Goal: Information Seeking & Learning: Learn about a topic

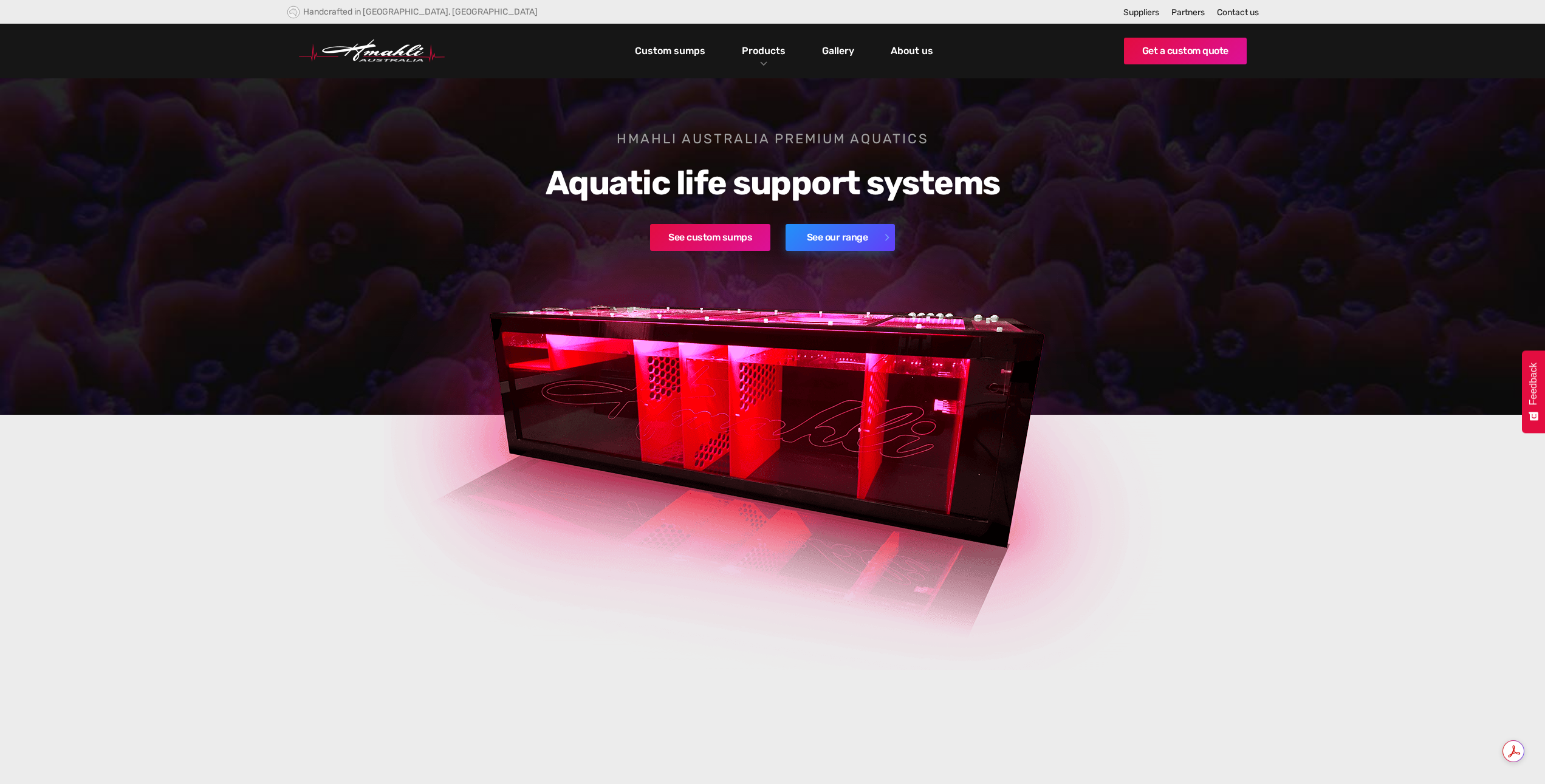
click at [850, 234] on link "See our range" at bounding box center [840, 237] width 109 height 27
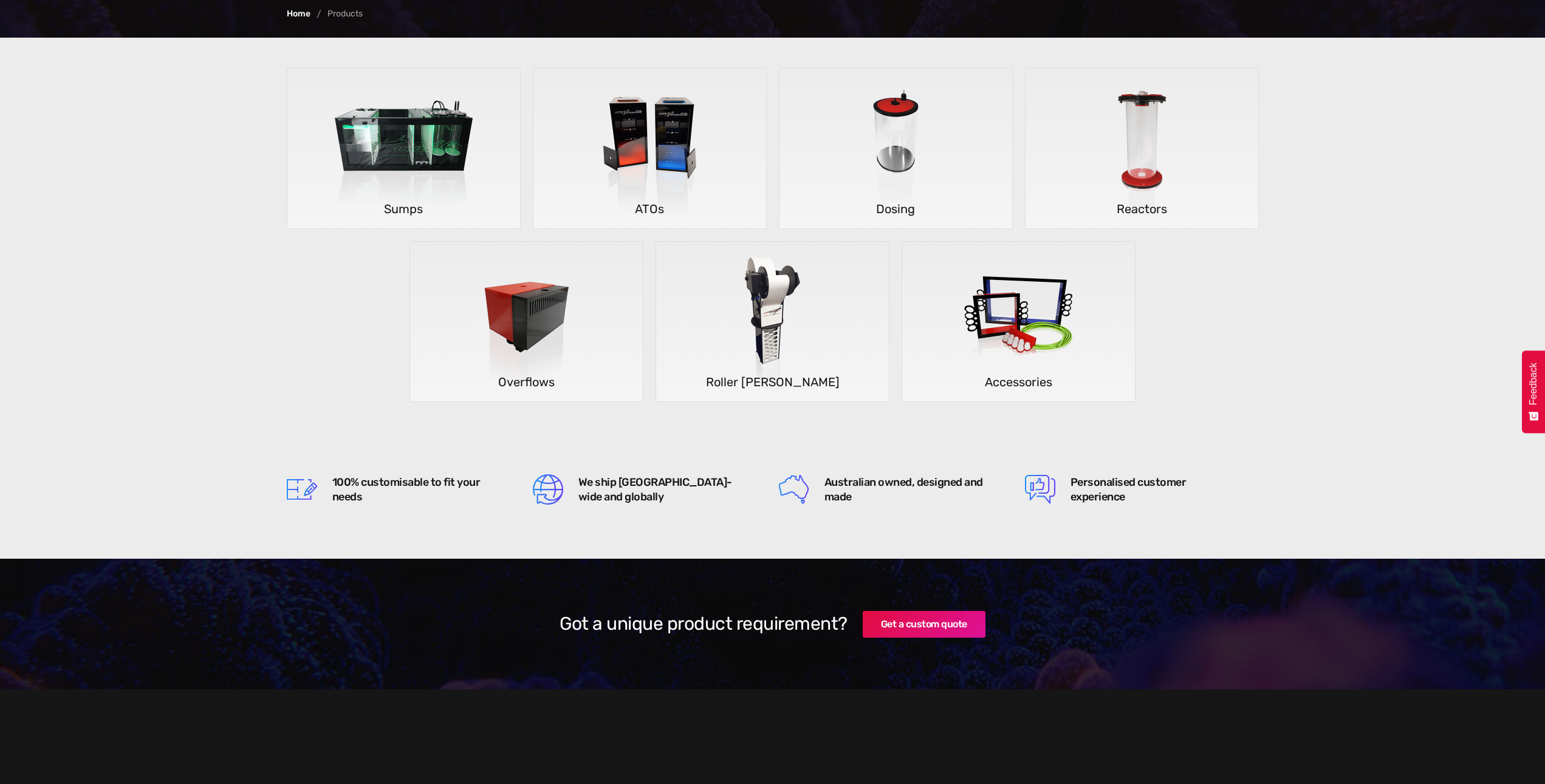
scroll to position [243, 0]
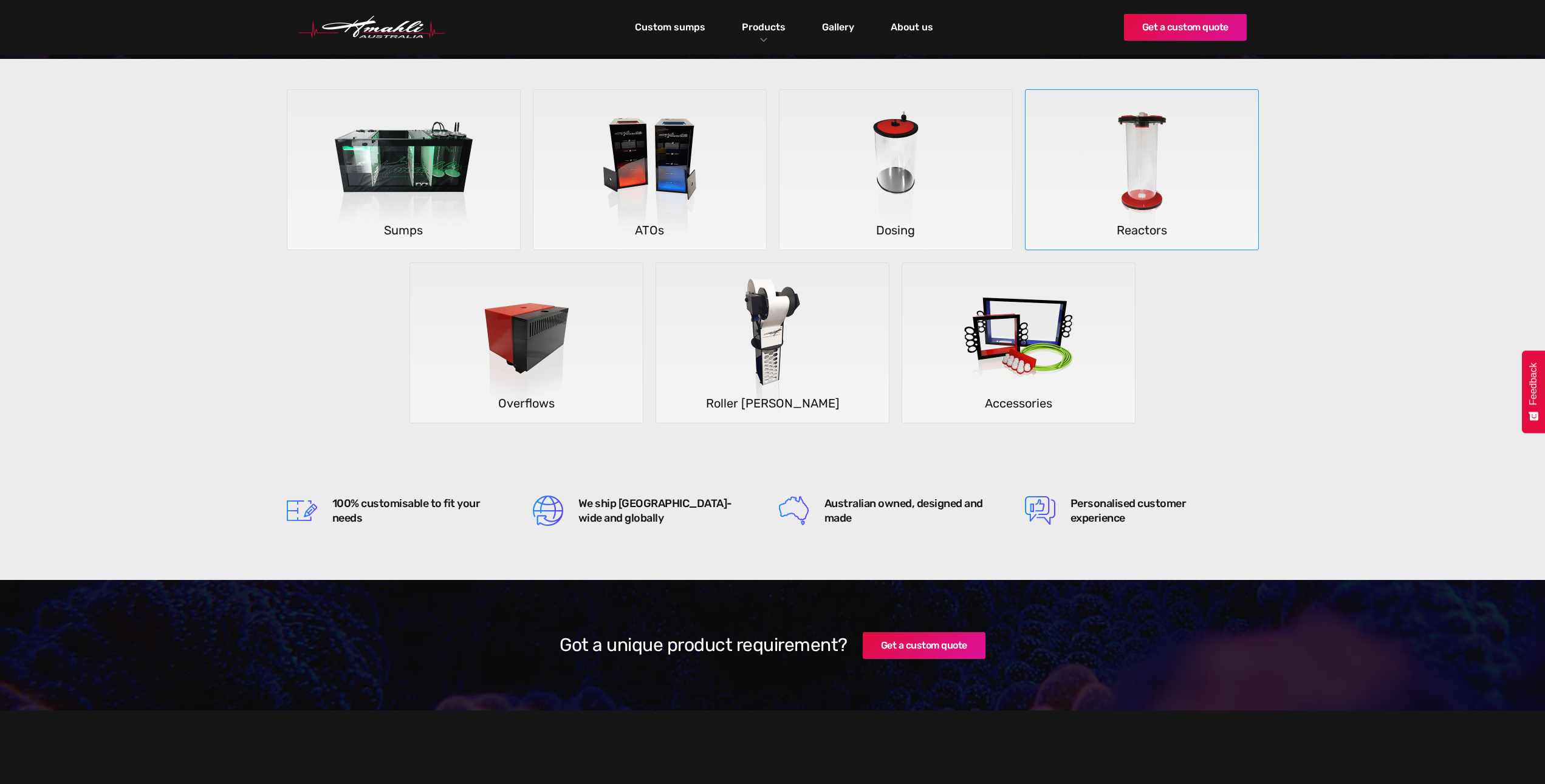
click at [1123, 153] on img at bounding box center [1141, 170] width 179 height 160
click at [524, 366] on img at bounding box center [526, 343] width 179 height 160
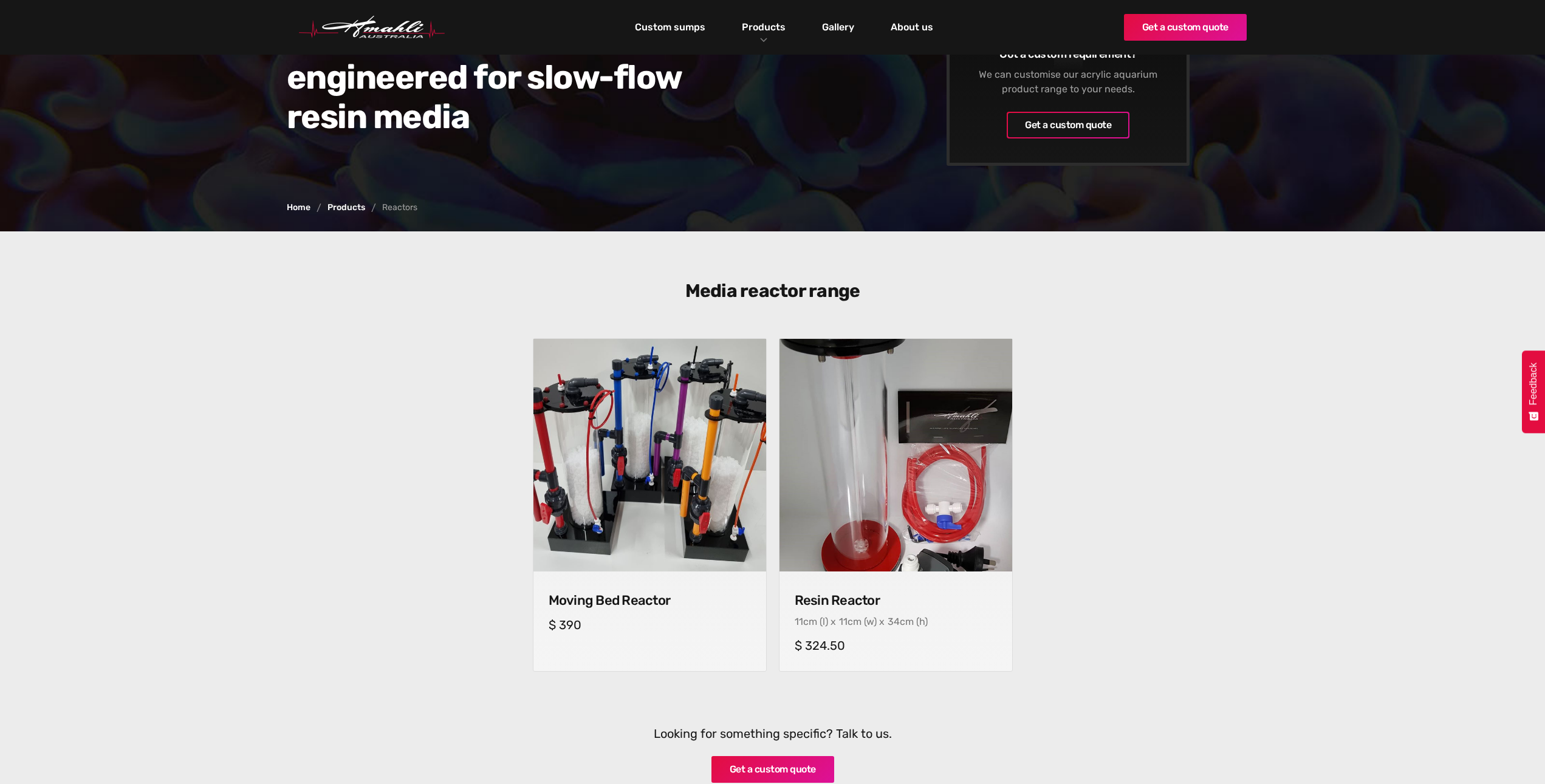
scroll to position [183, 0]
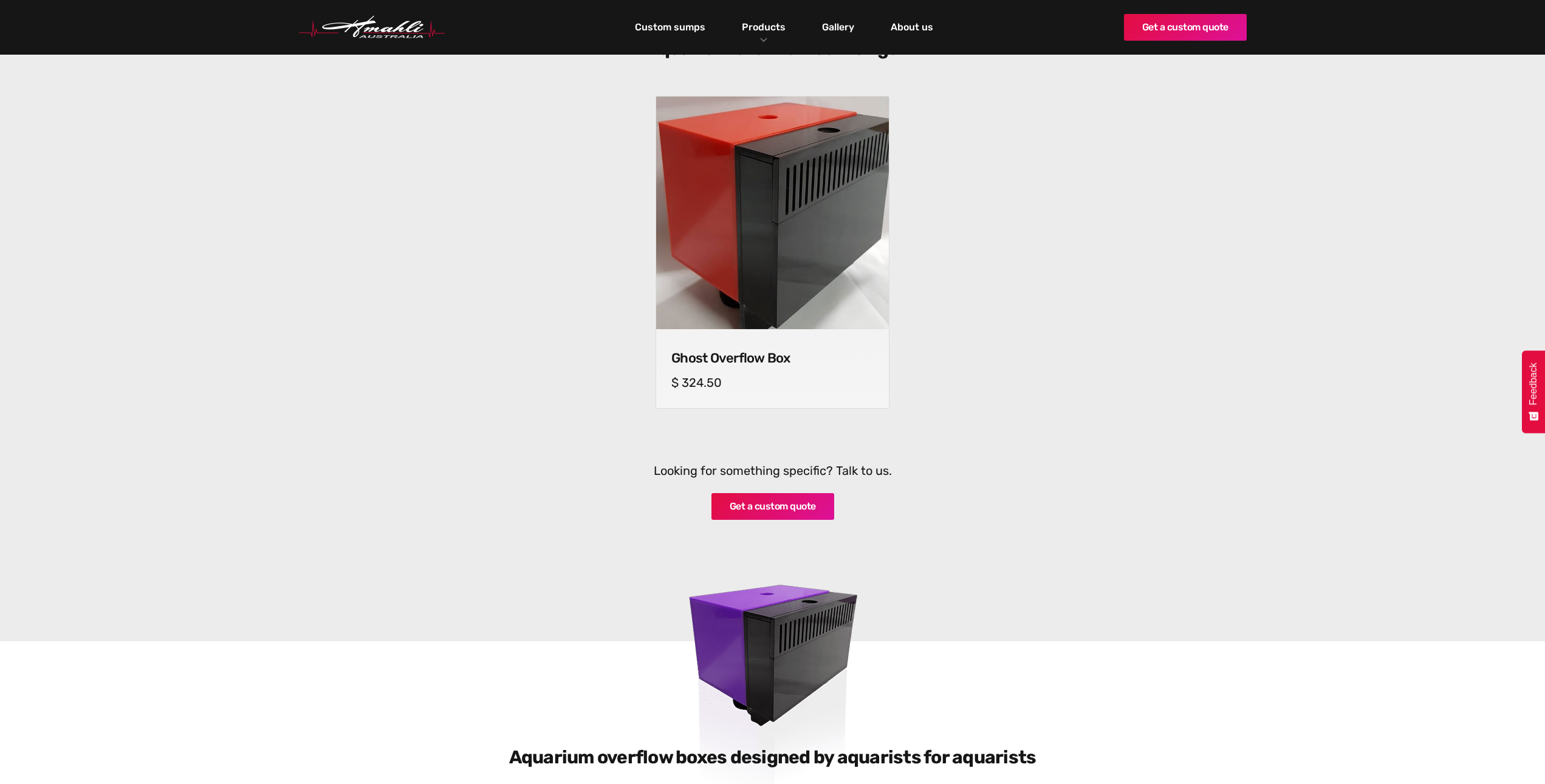
scroll to position [425, 0]
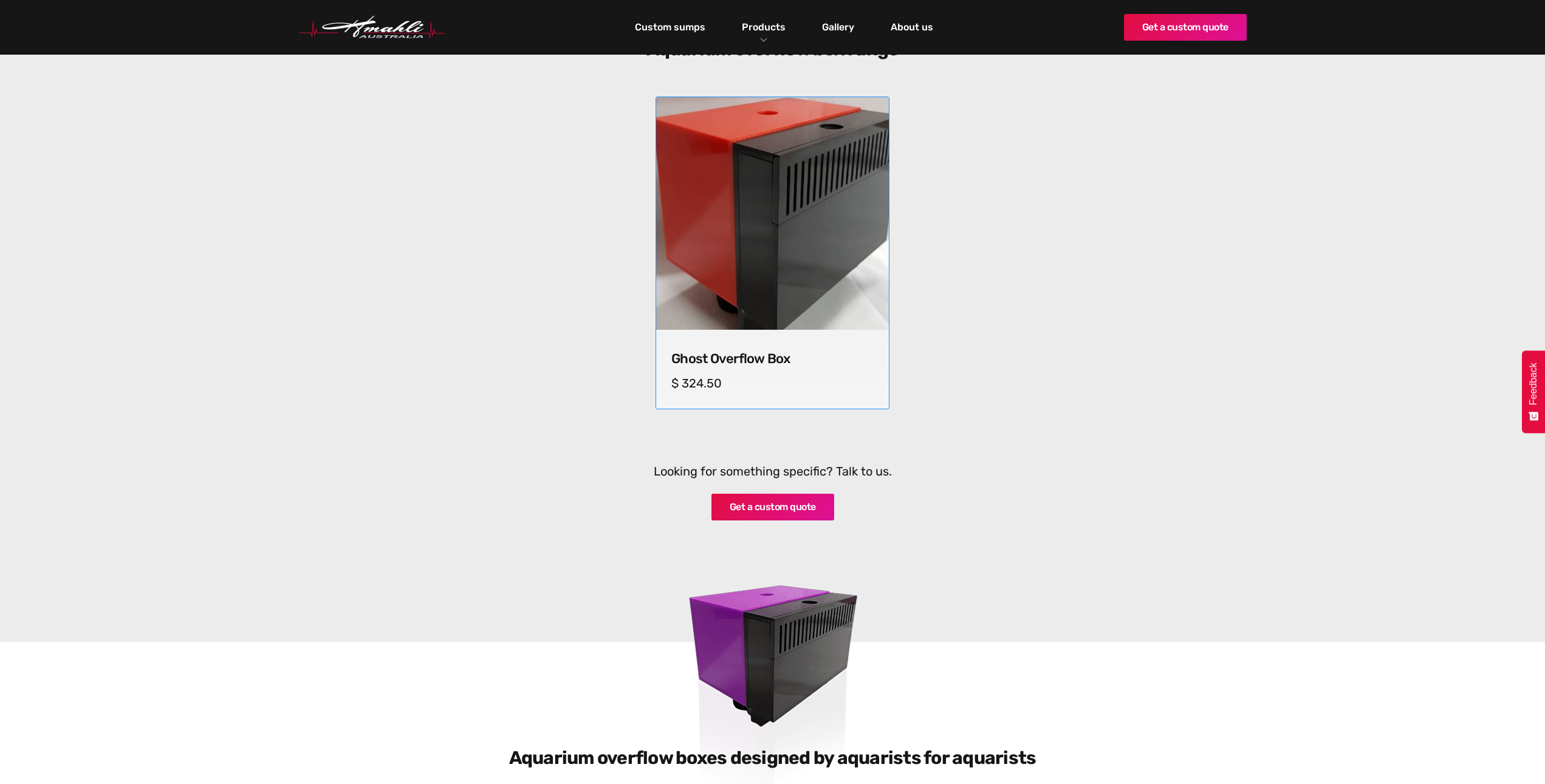
click at [766, 215] on img at bounding box center [772, 214] width 244 height 244
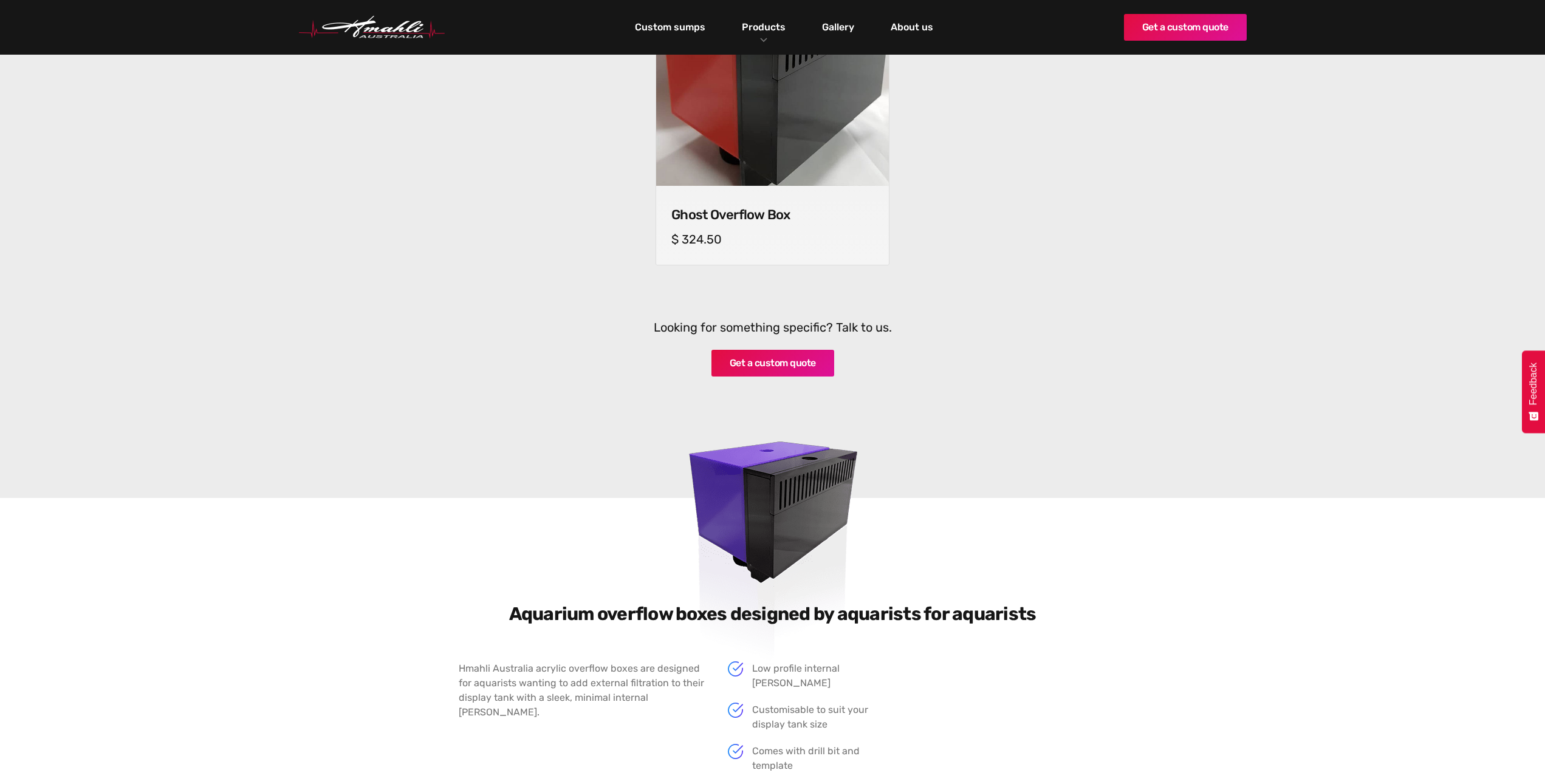
scroll to position [547, 0]
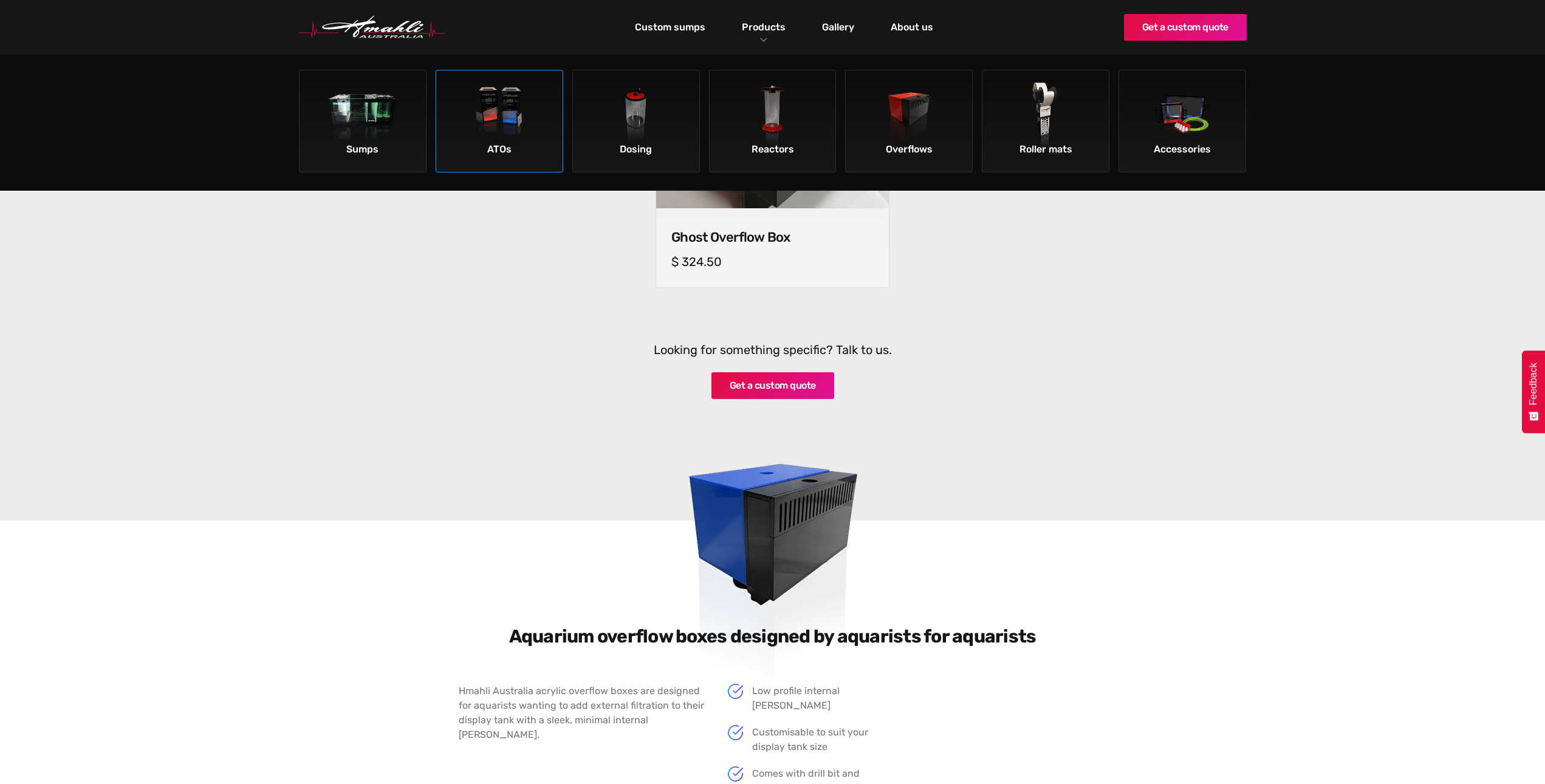
click at [525, 131] on img at bounding box center [499, 117] width 68 height 68
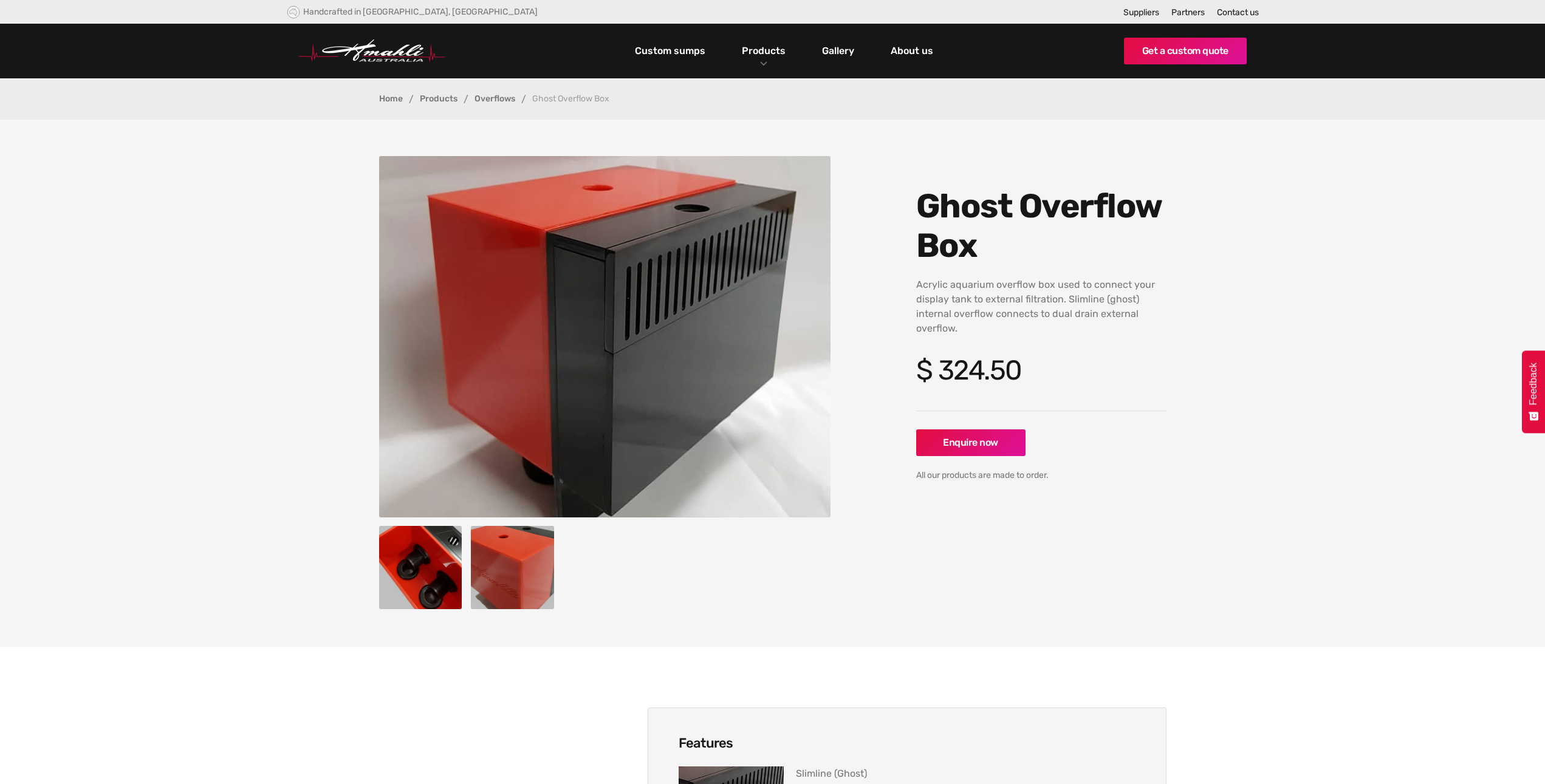
click at [411, 572] on img "open lightbox" at bounding box center [420, 567] width 83 height 83
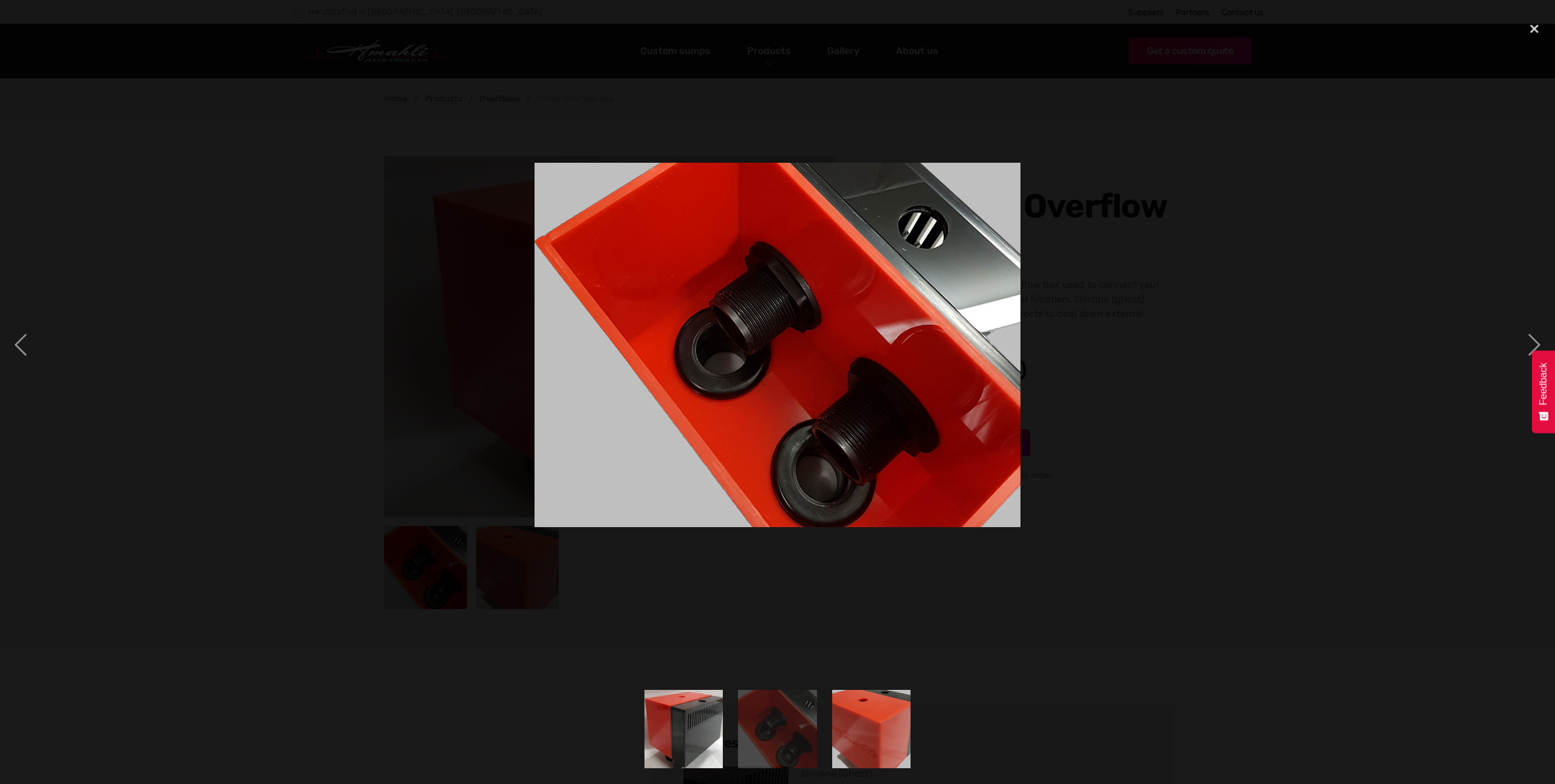
click at [855, 736] on img "show item 3 of 3" at bounding box center [871, 729] width 105 height 79
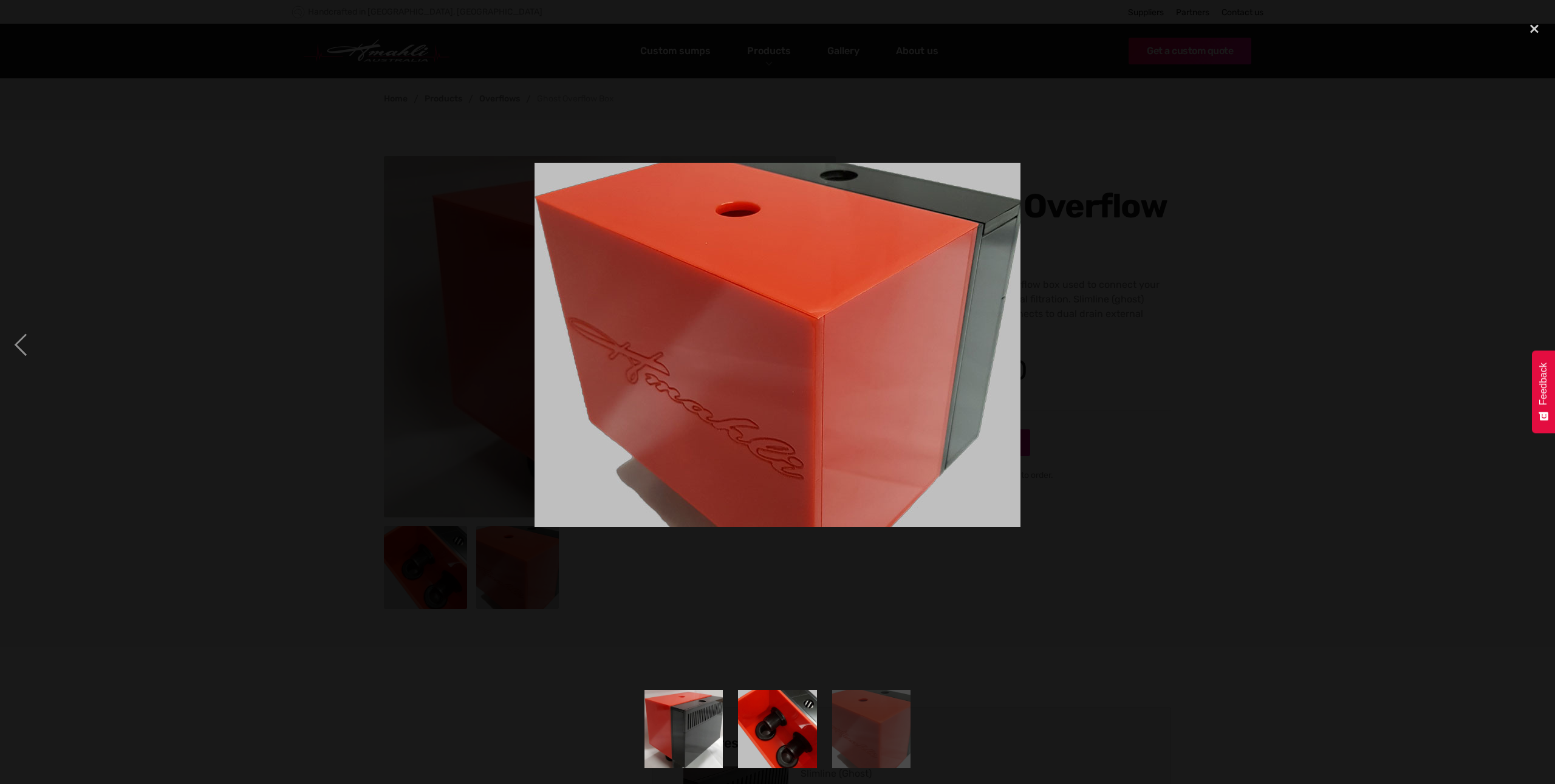
click at [794, 724] on img "show item 2 of 3" at bounding box center [778, 729] width 105 height 79
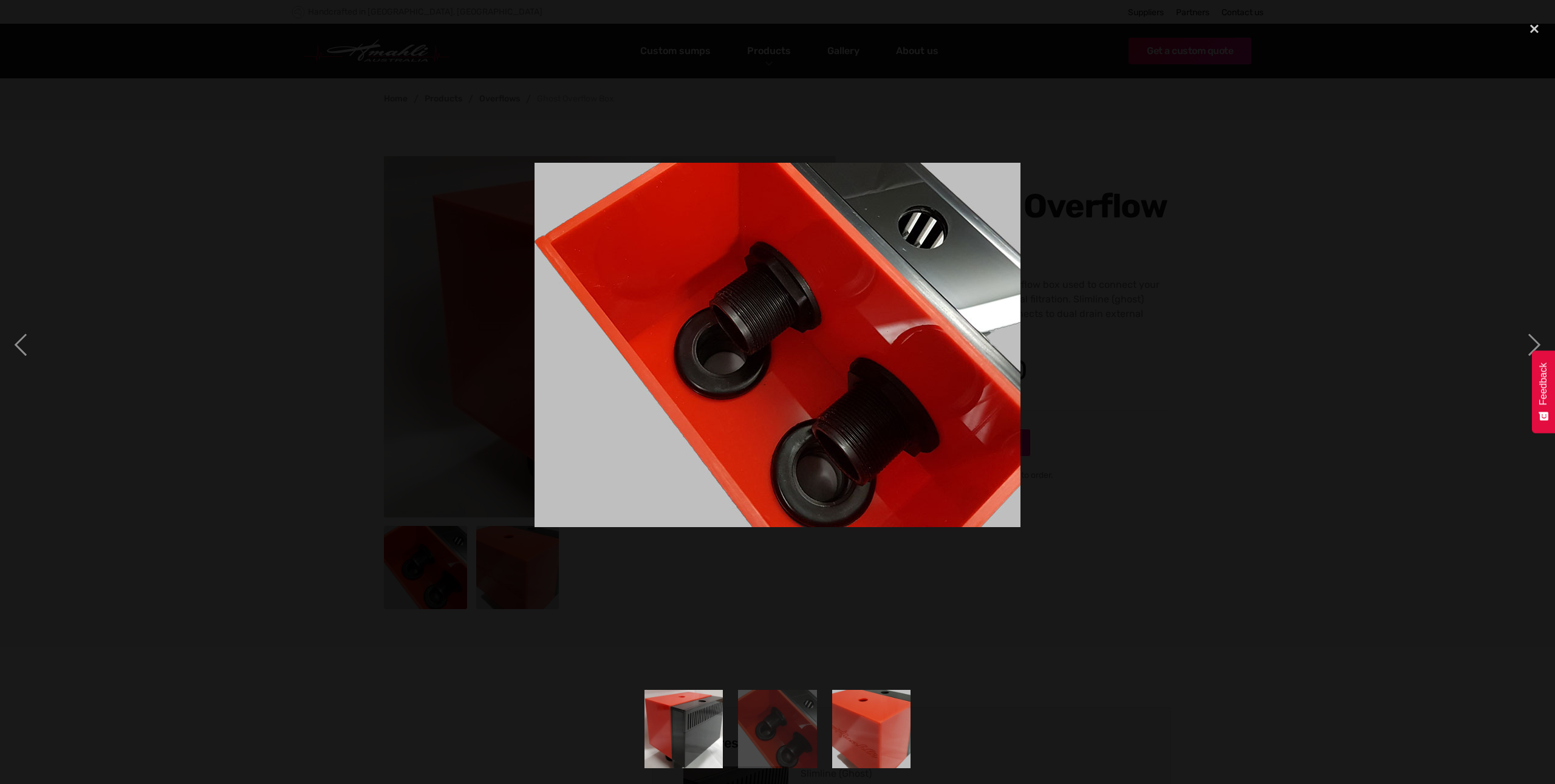
click at [700, 726] on img "show item 1 of 3" at bounding box center [684, 729] width 105 height 79
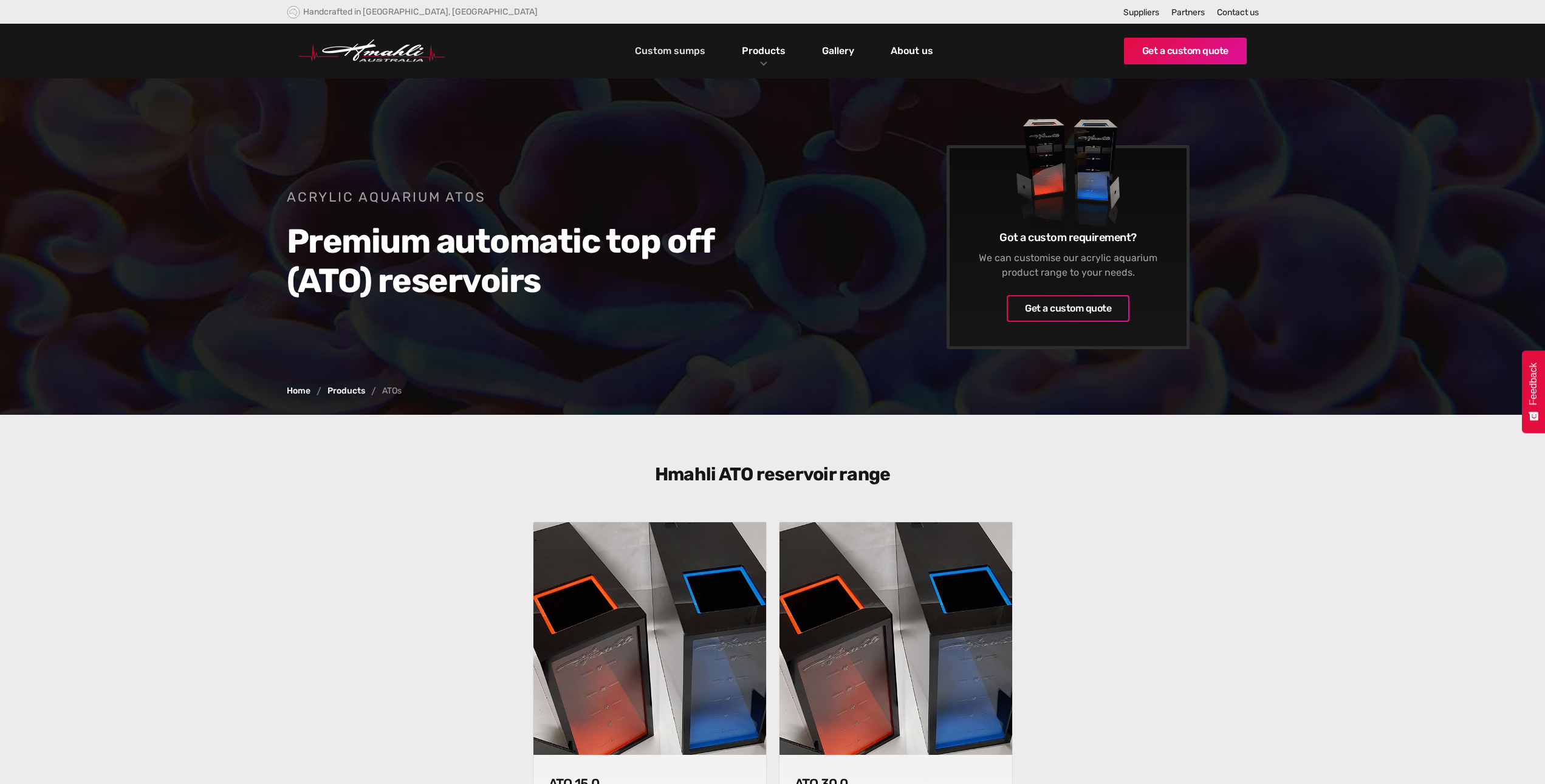
click at [666, 54] on link "Custom sumps" at bounding box center [669, 51] width 76 height 20
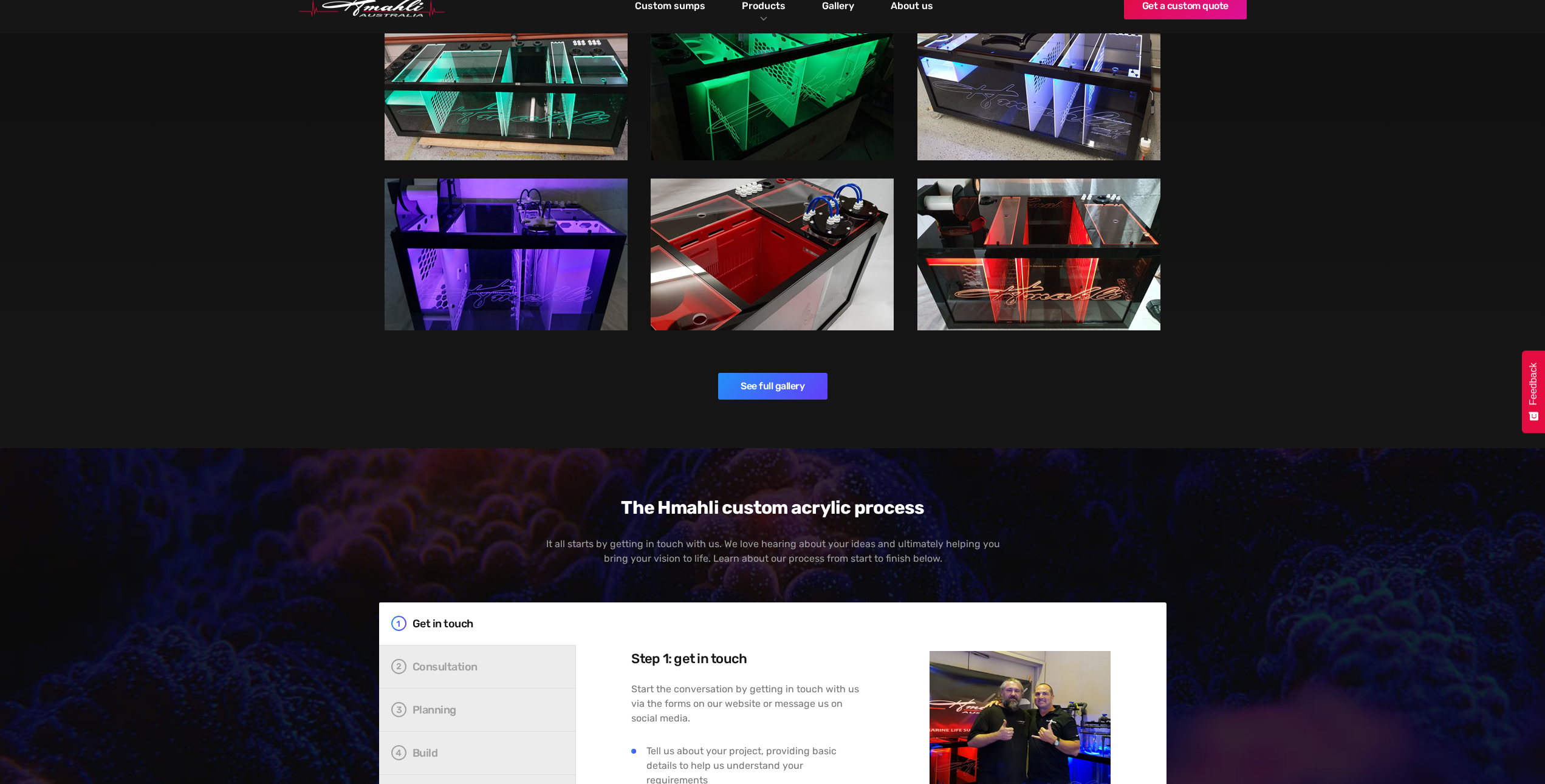
scroll to position [1822, 0]
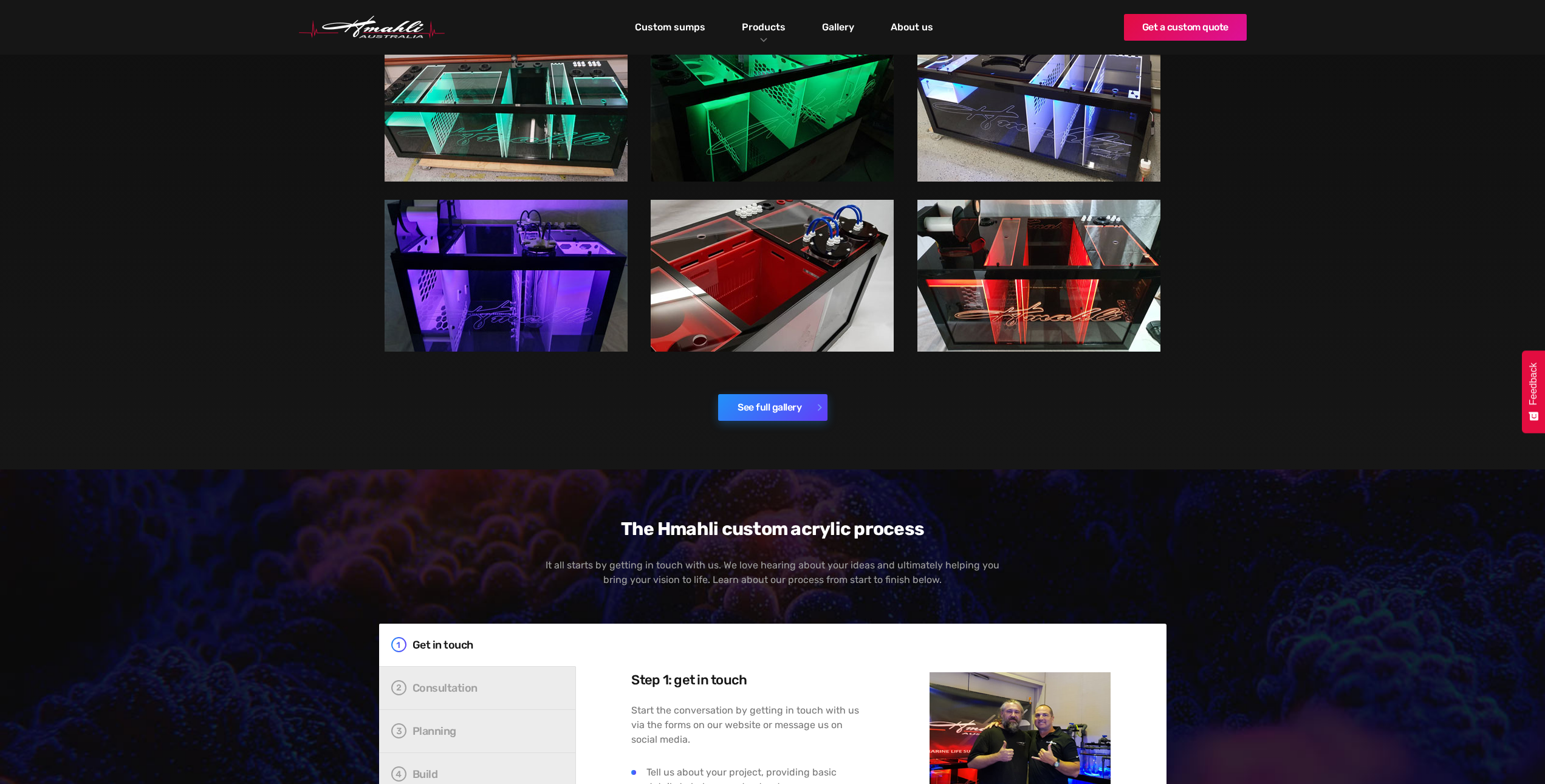
click at [795, 406] on link "See full gallery" at bounding box center [772, 407] width 109 height 27
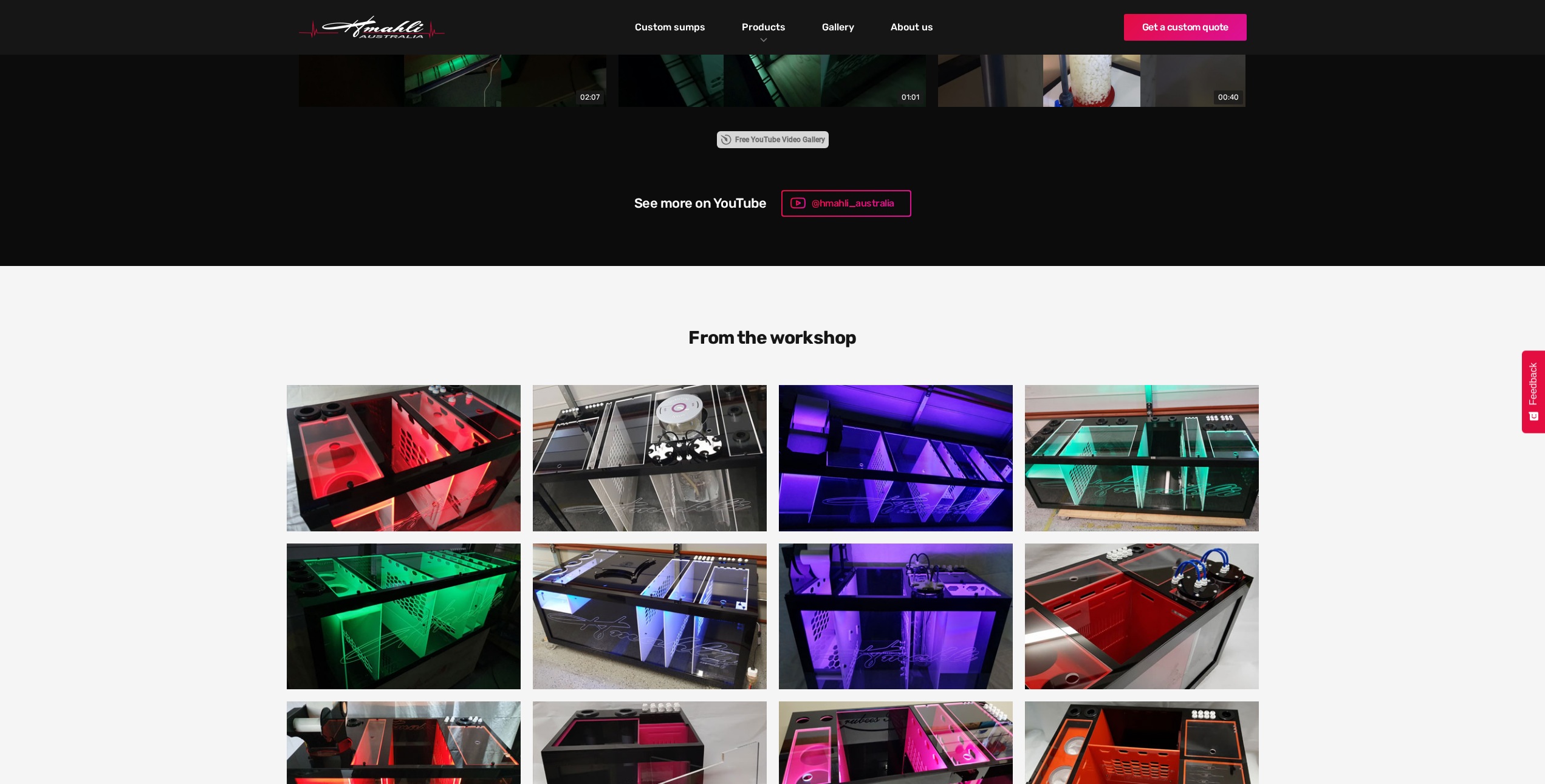
scroll to position [1640, 0]
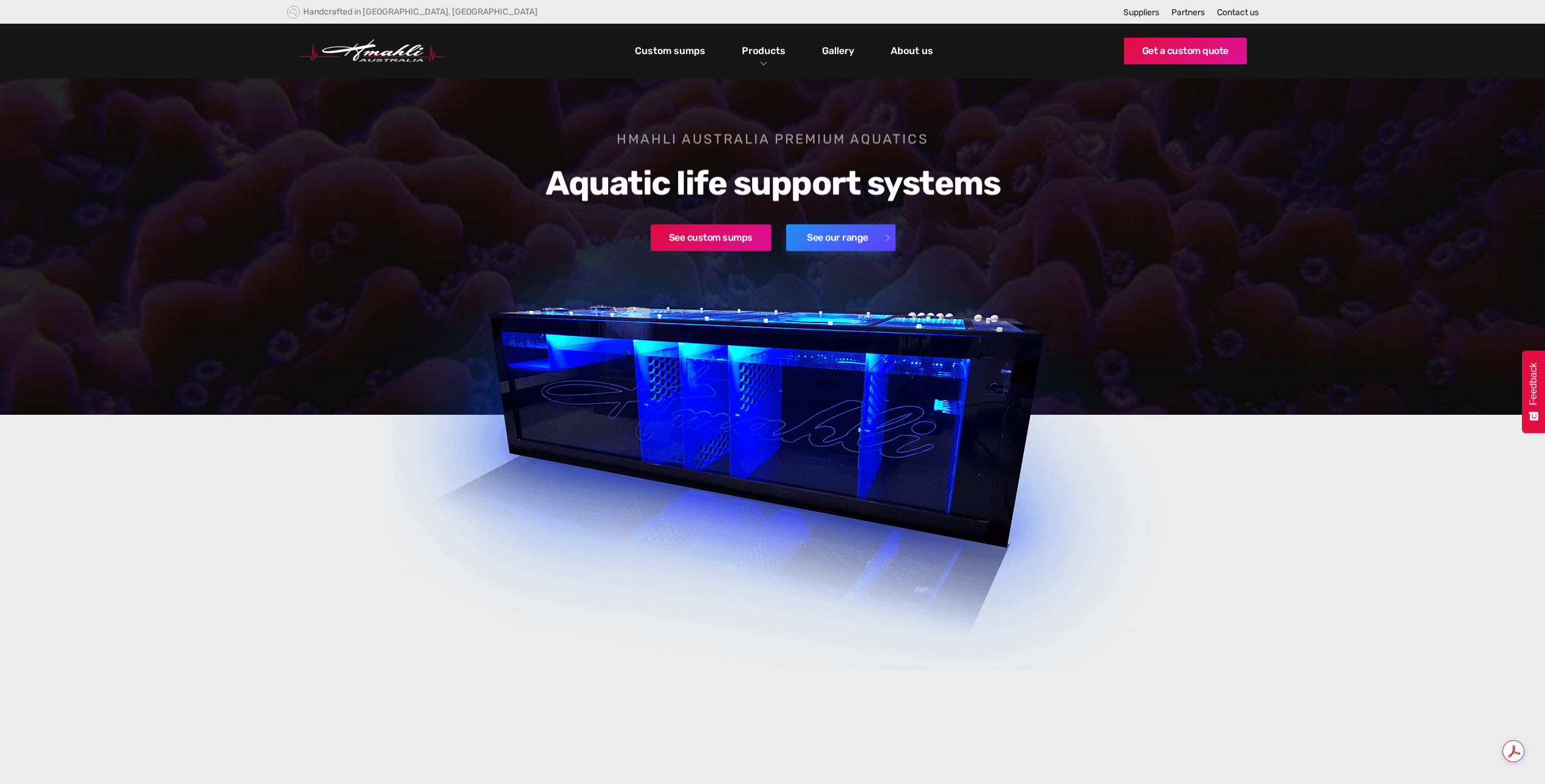
click at [834, 246] on link "See our range" at bounding box center [840, 237] width 109 height 27
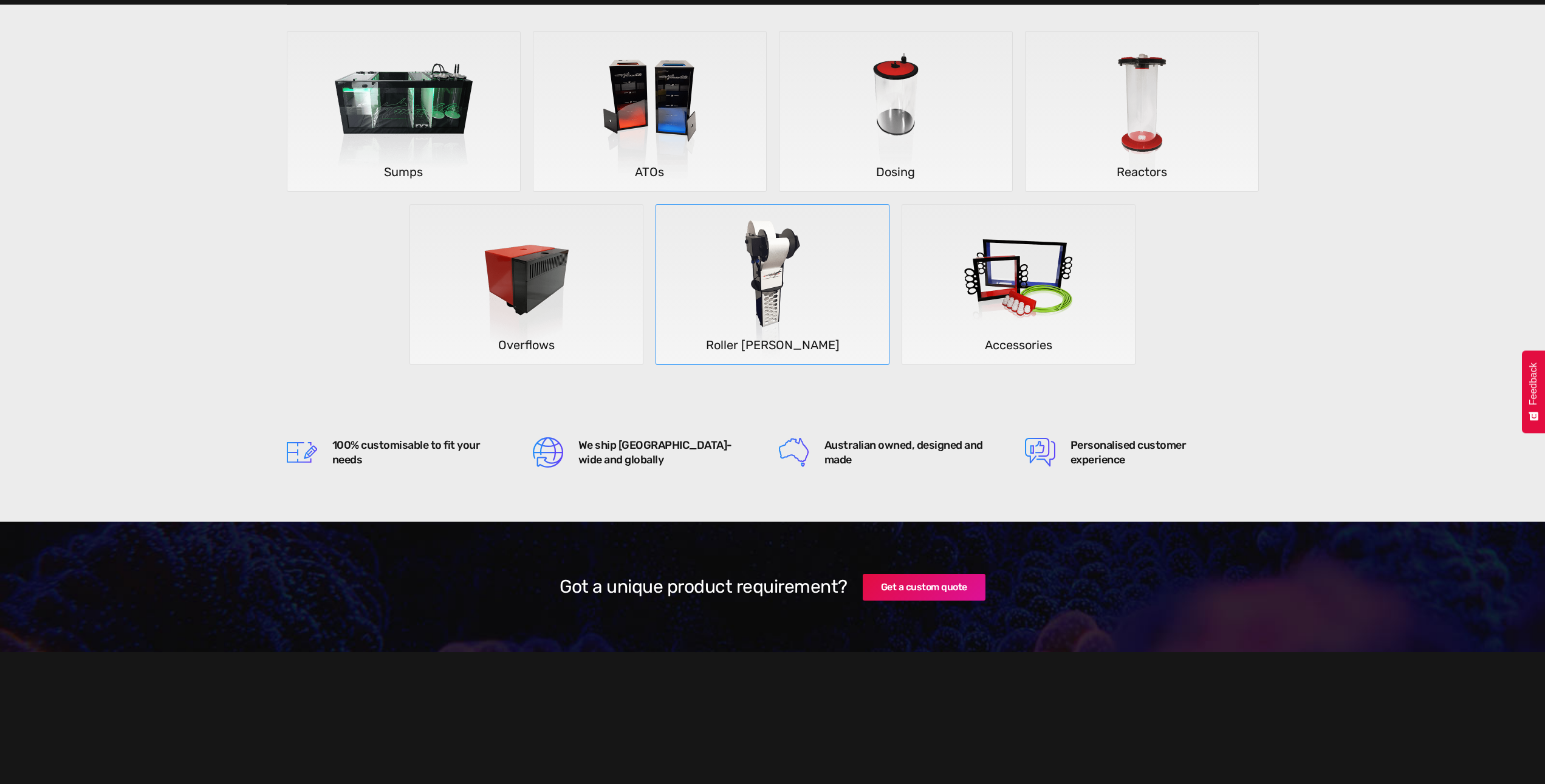
scroll to position [304, 0]
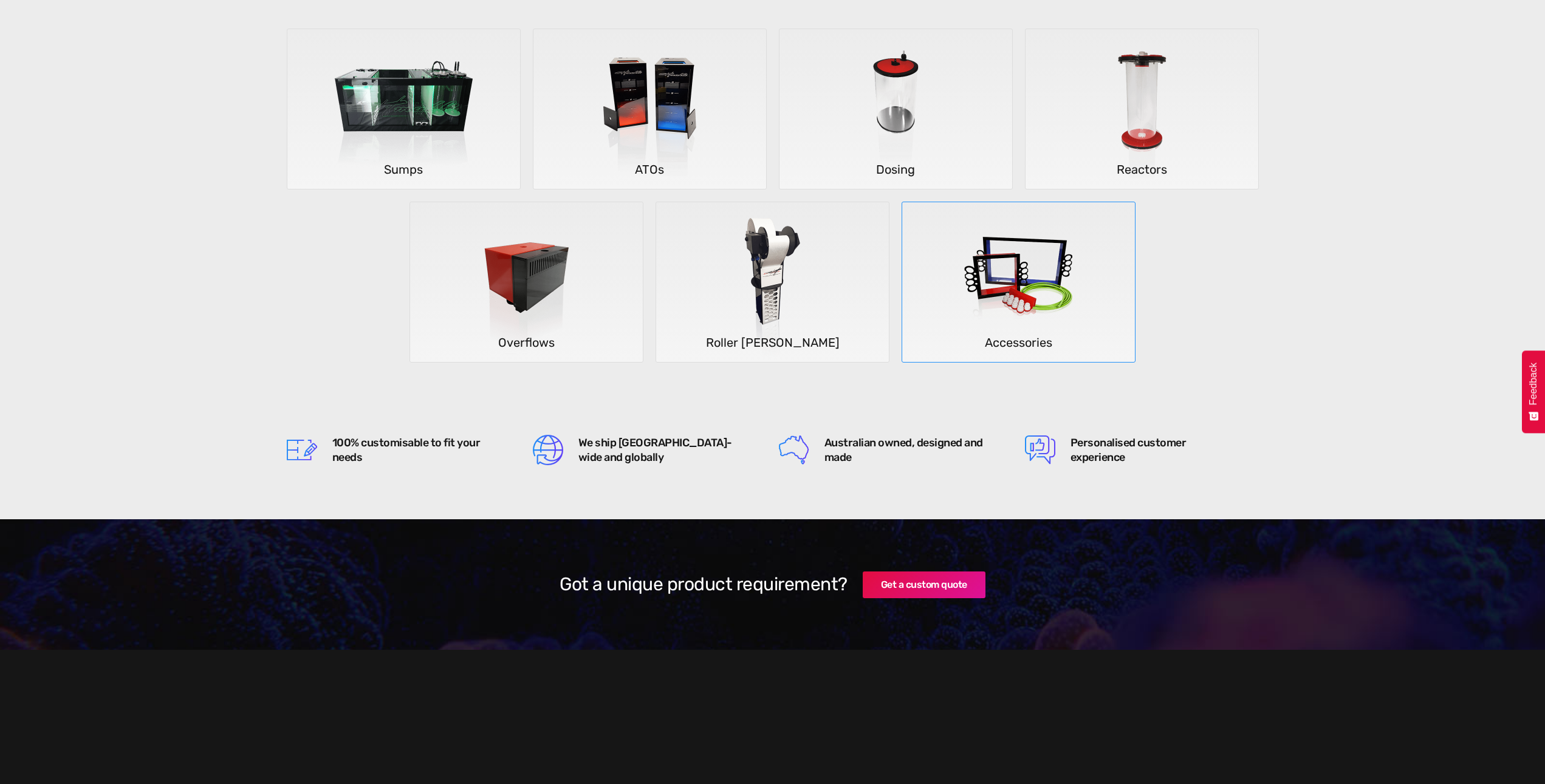
click at [1024, 344] on h5 "Accessories" at bounding box center [1018, 343] width 233 height 20
click at [783, 279] on img at bounding box center [772, 282] width 179 height 160
click at [466, 150] on img at bounding box center [404, 109] width 179 height 160
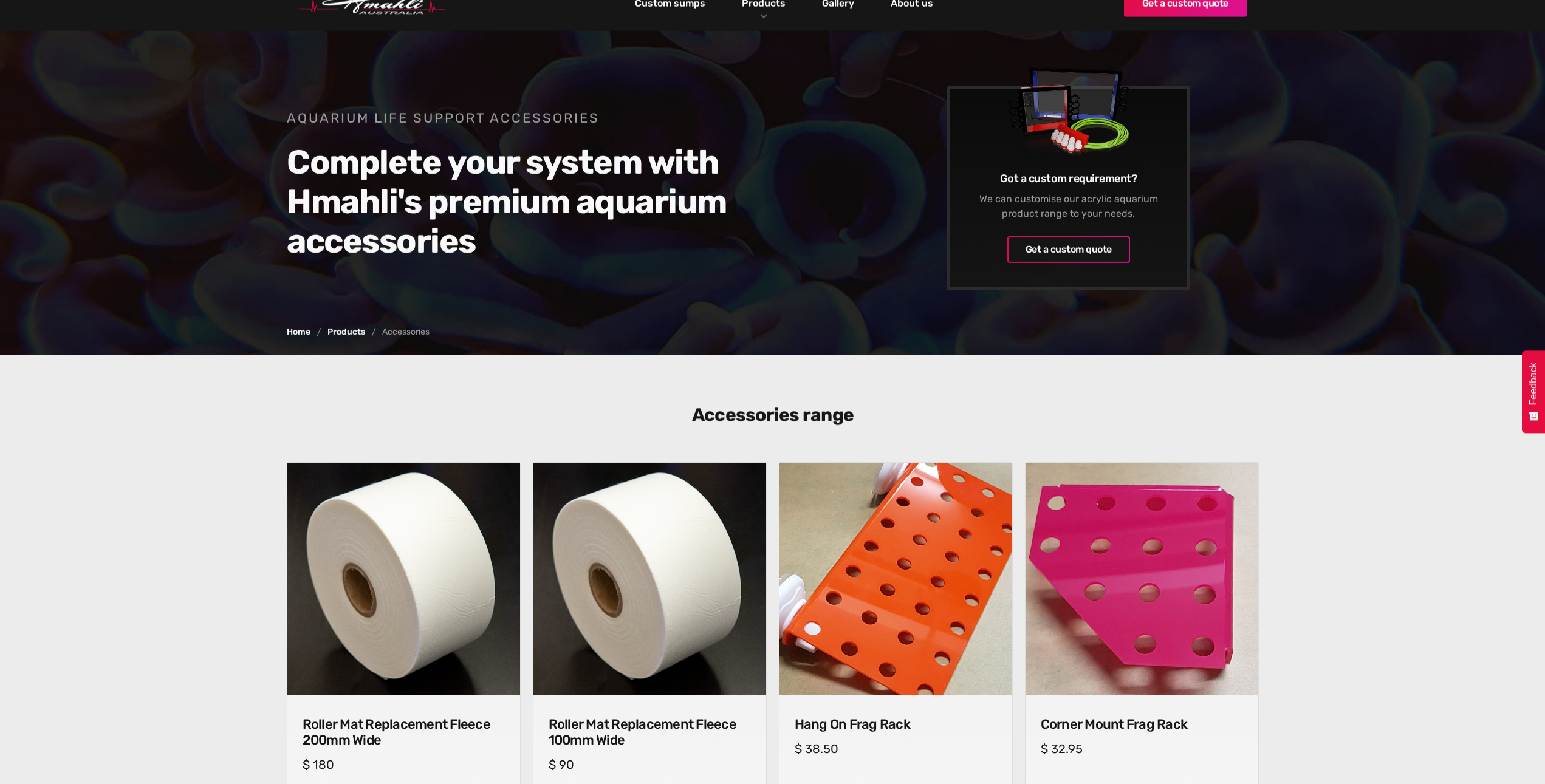
scroll to position [243, 0]
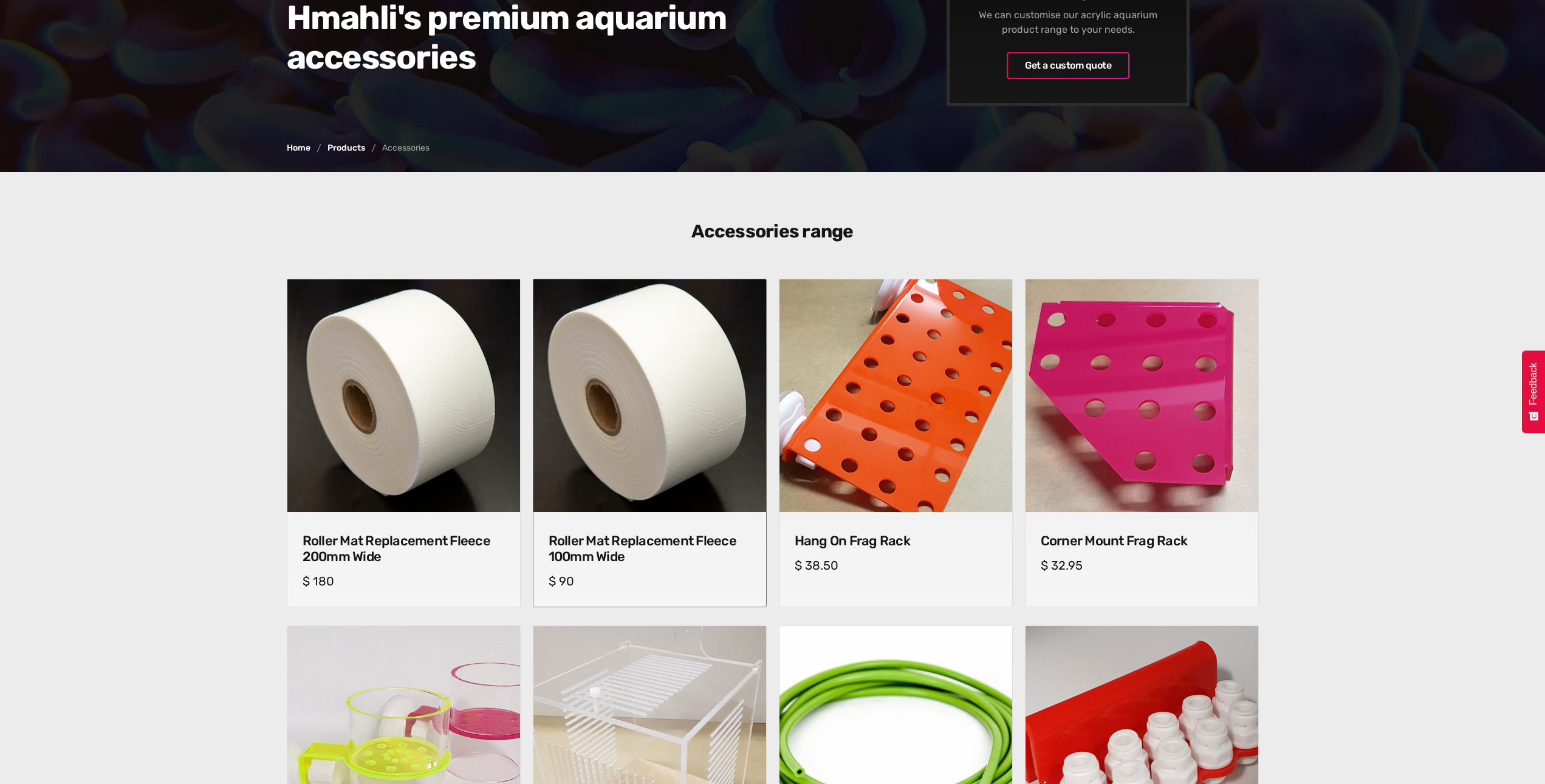
click at [679, 451] on img at bounding box center [650, 396] width 244 height 244
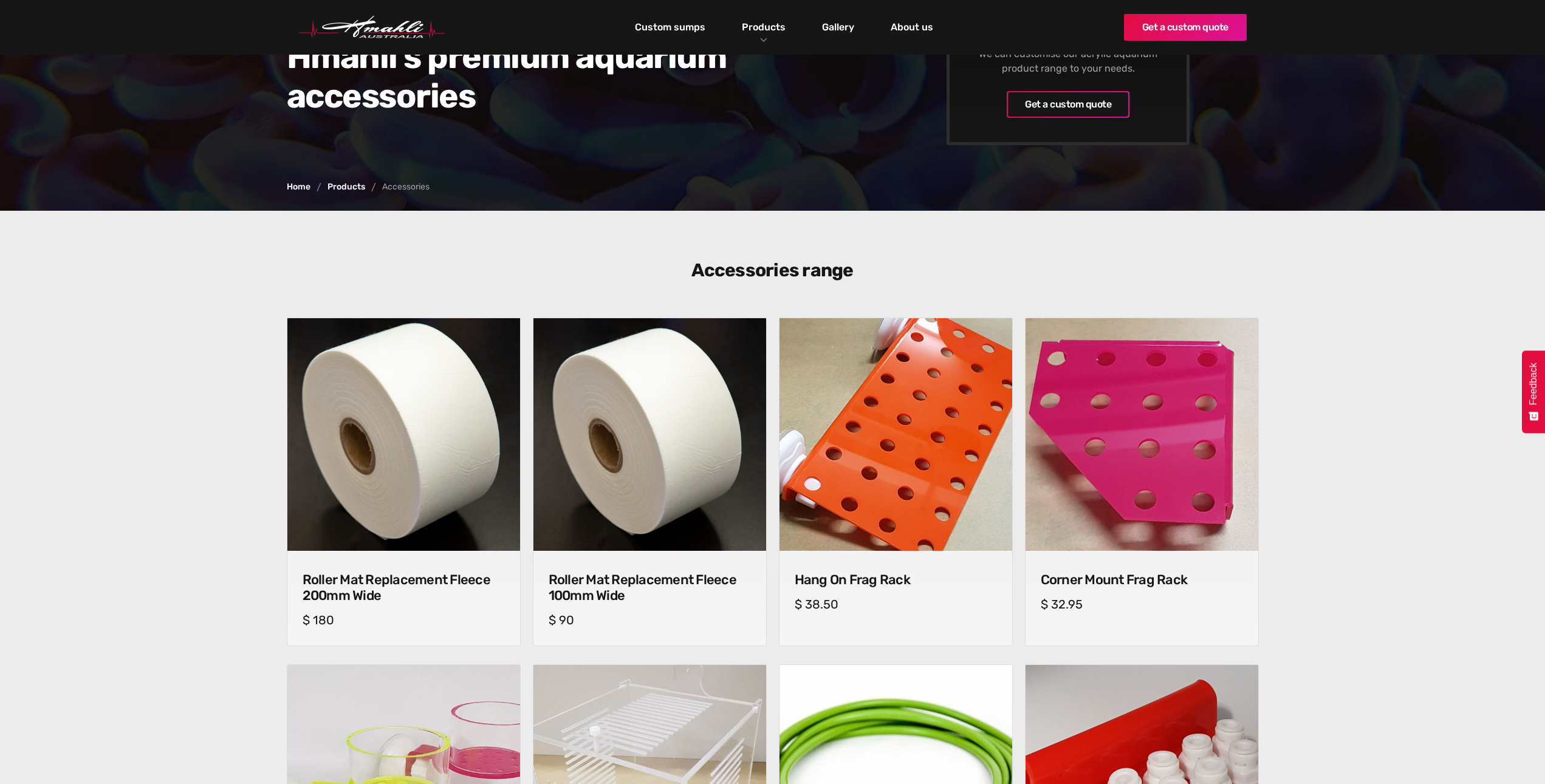
scroll to position [183, 0]
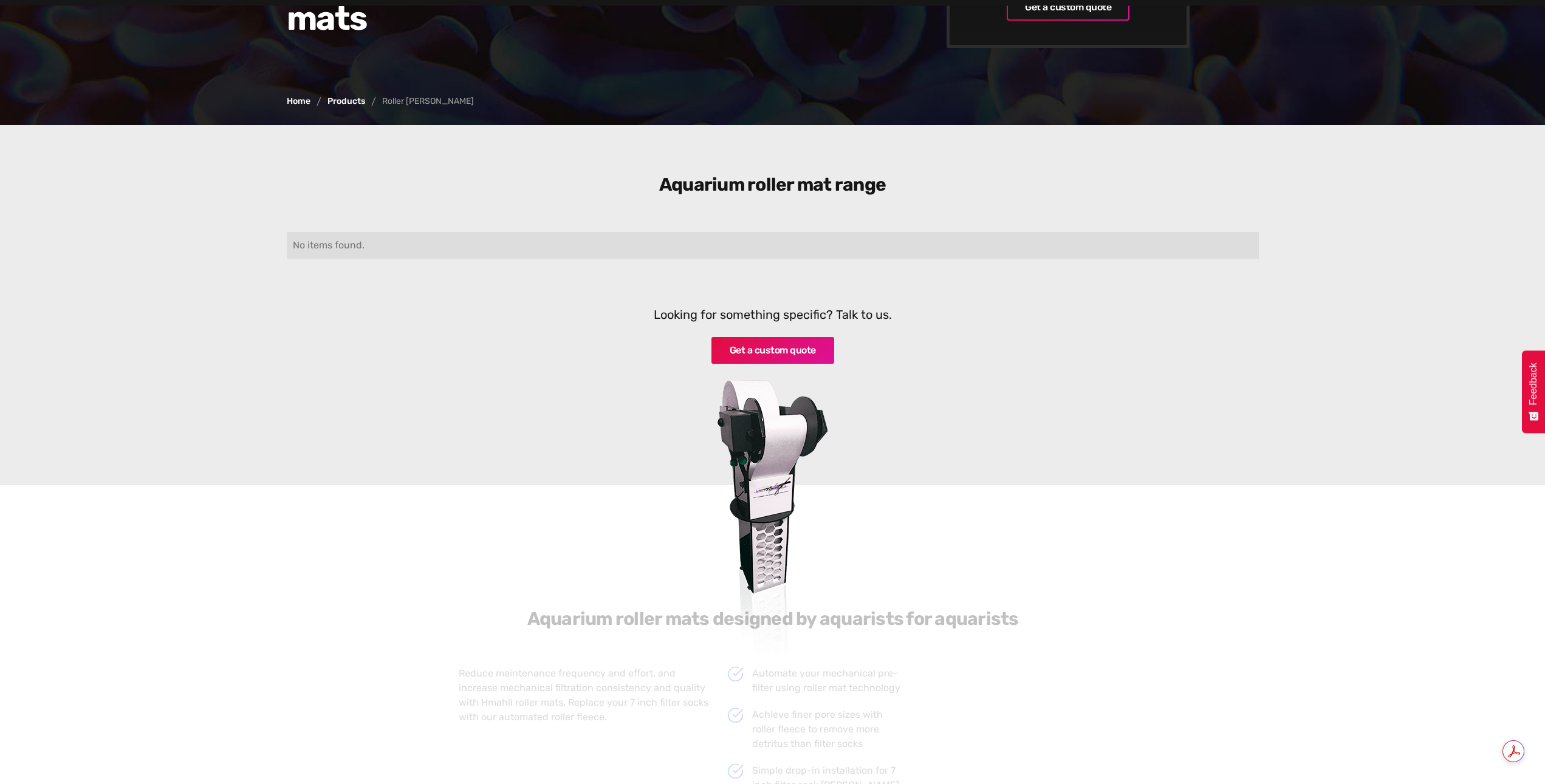
scroll to position [364, 0]
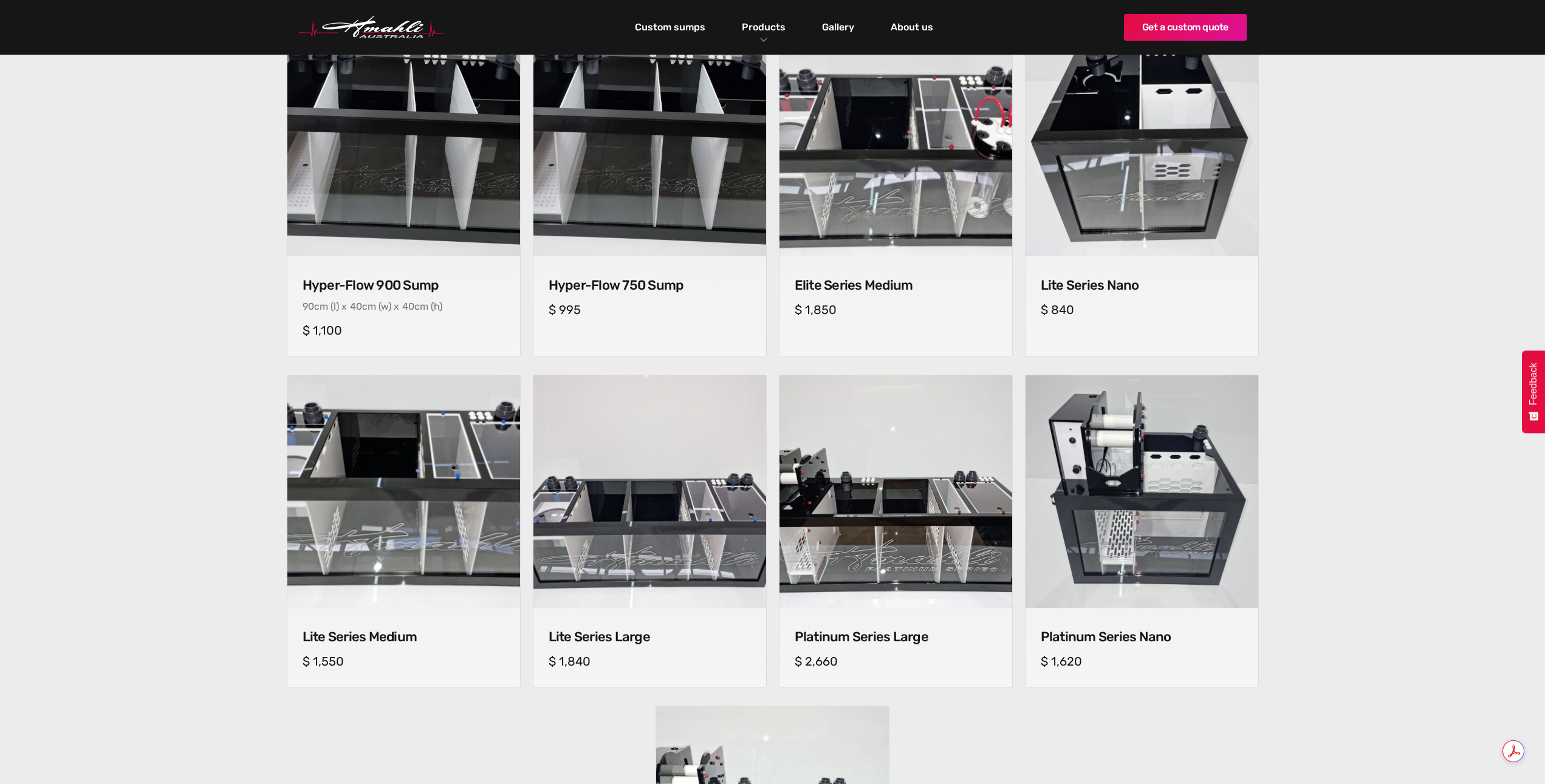
scroll to position [425, 0]
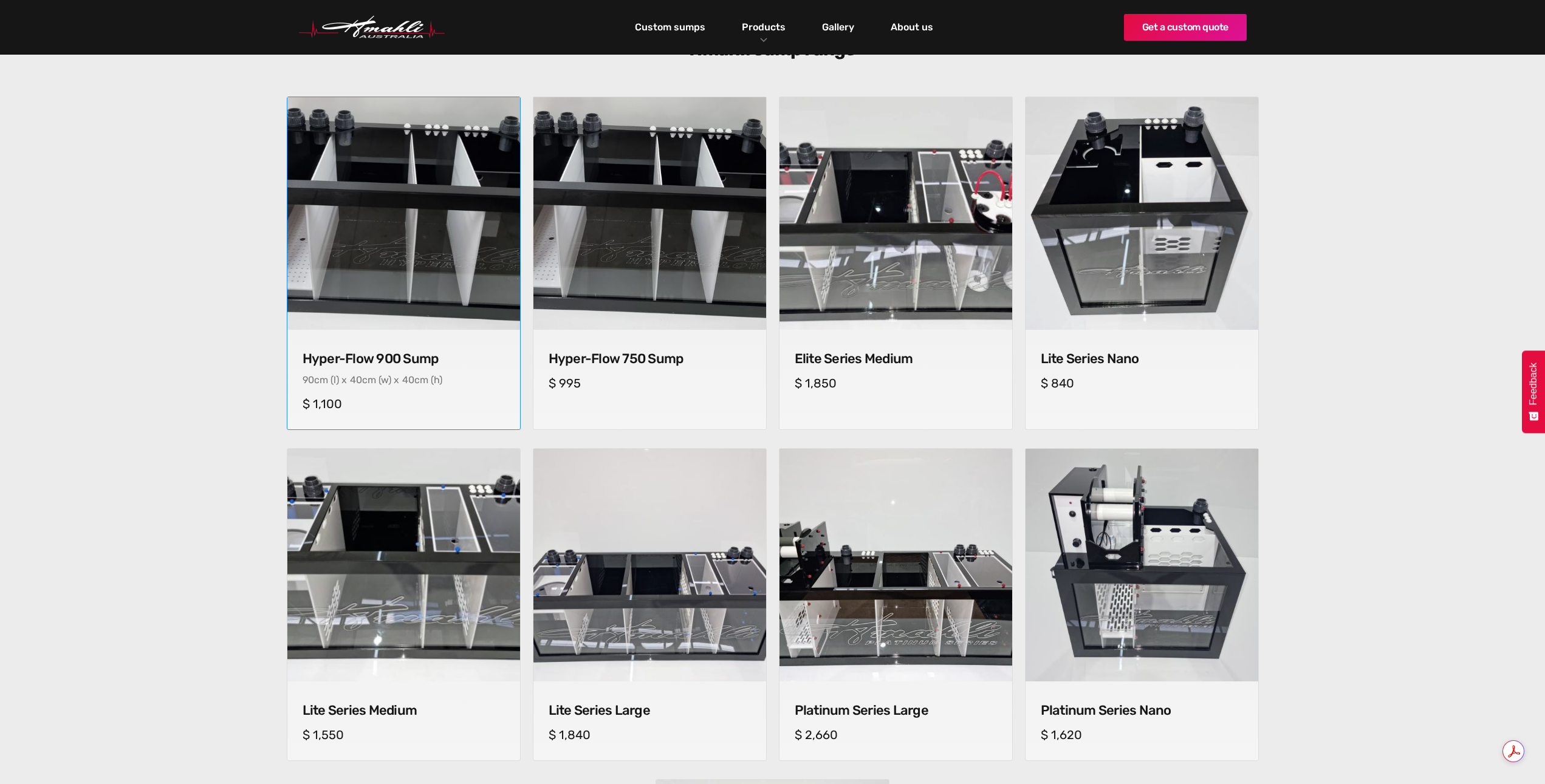
click at [391, 297] on img at bounding box center [403, 213] width 239 height 239
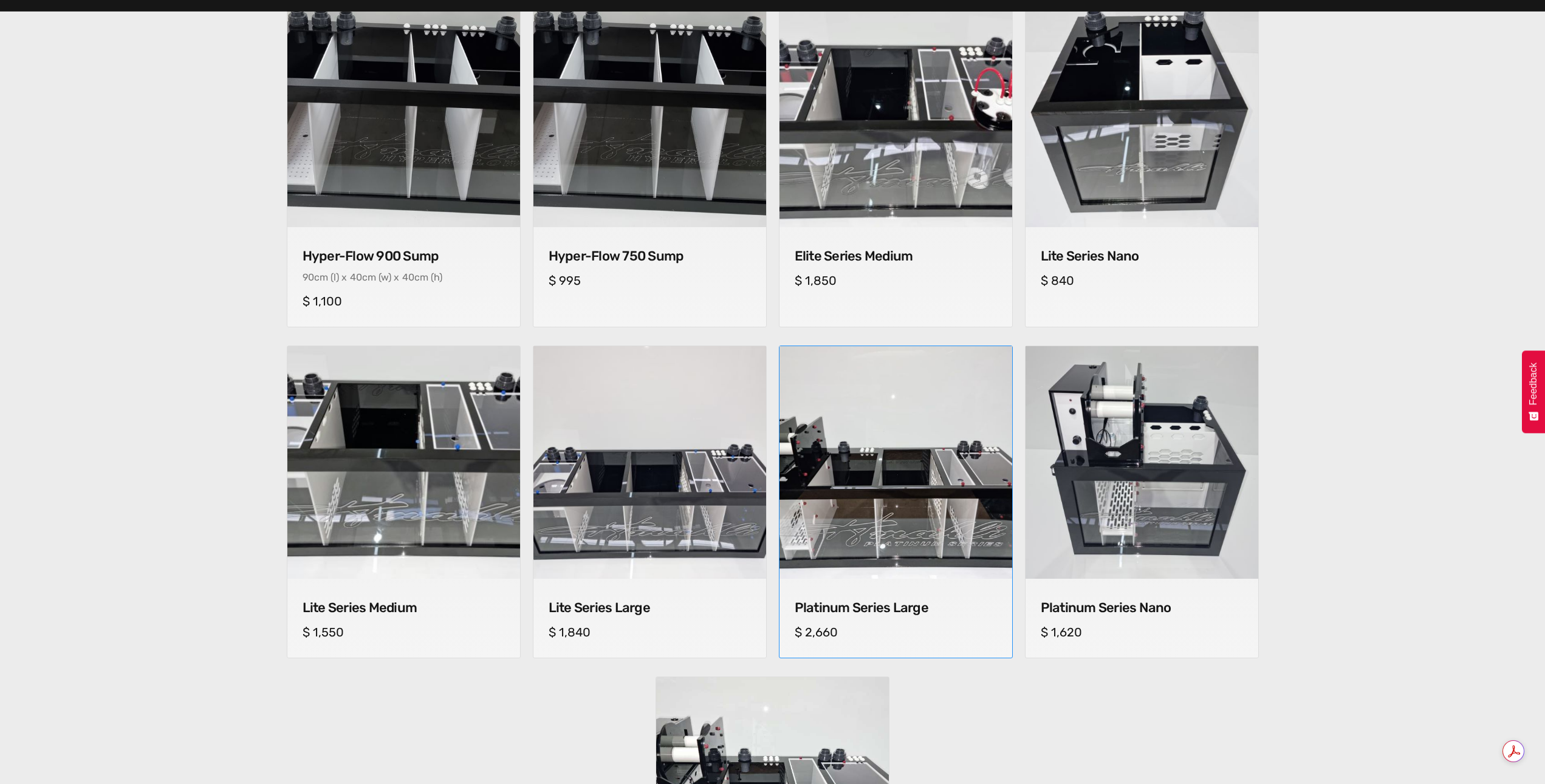
scroll to position [607, 0]
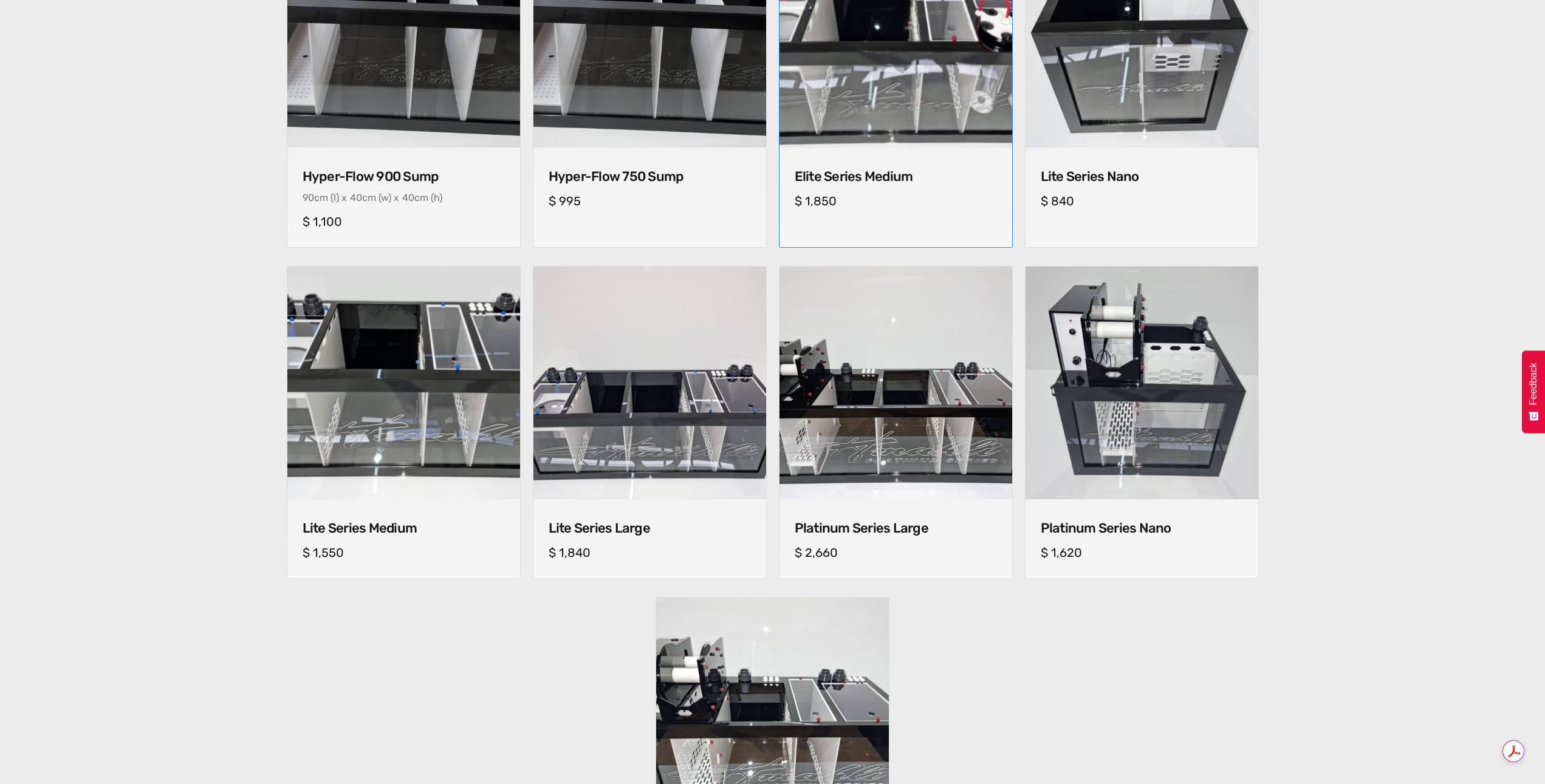
click at [866, 180] on h4 "Elite Series Medium" at bounding box center [895, 177] width 202 height 16
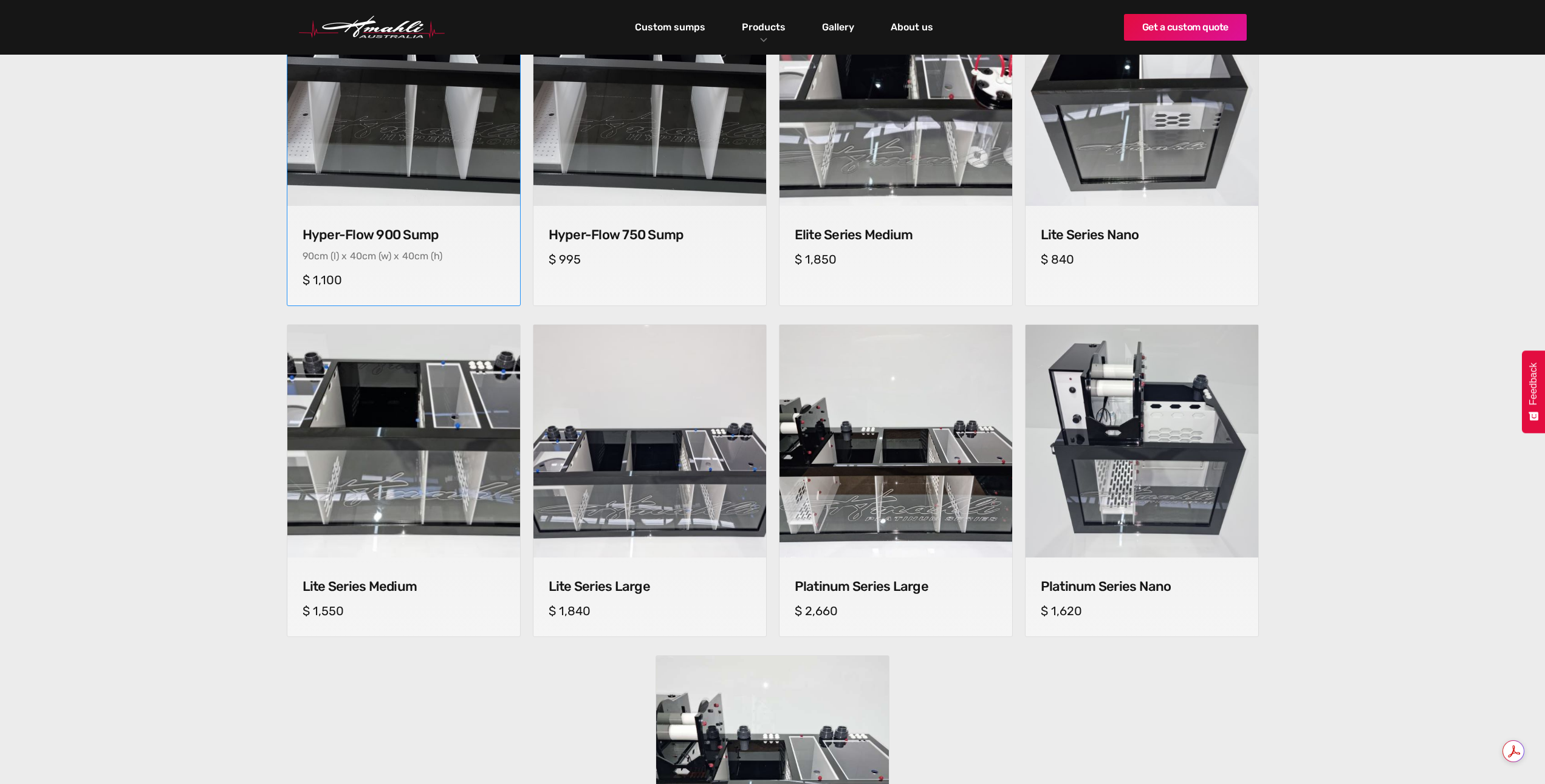
scroll to position [547, 0]
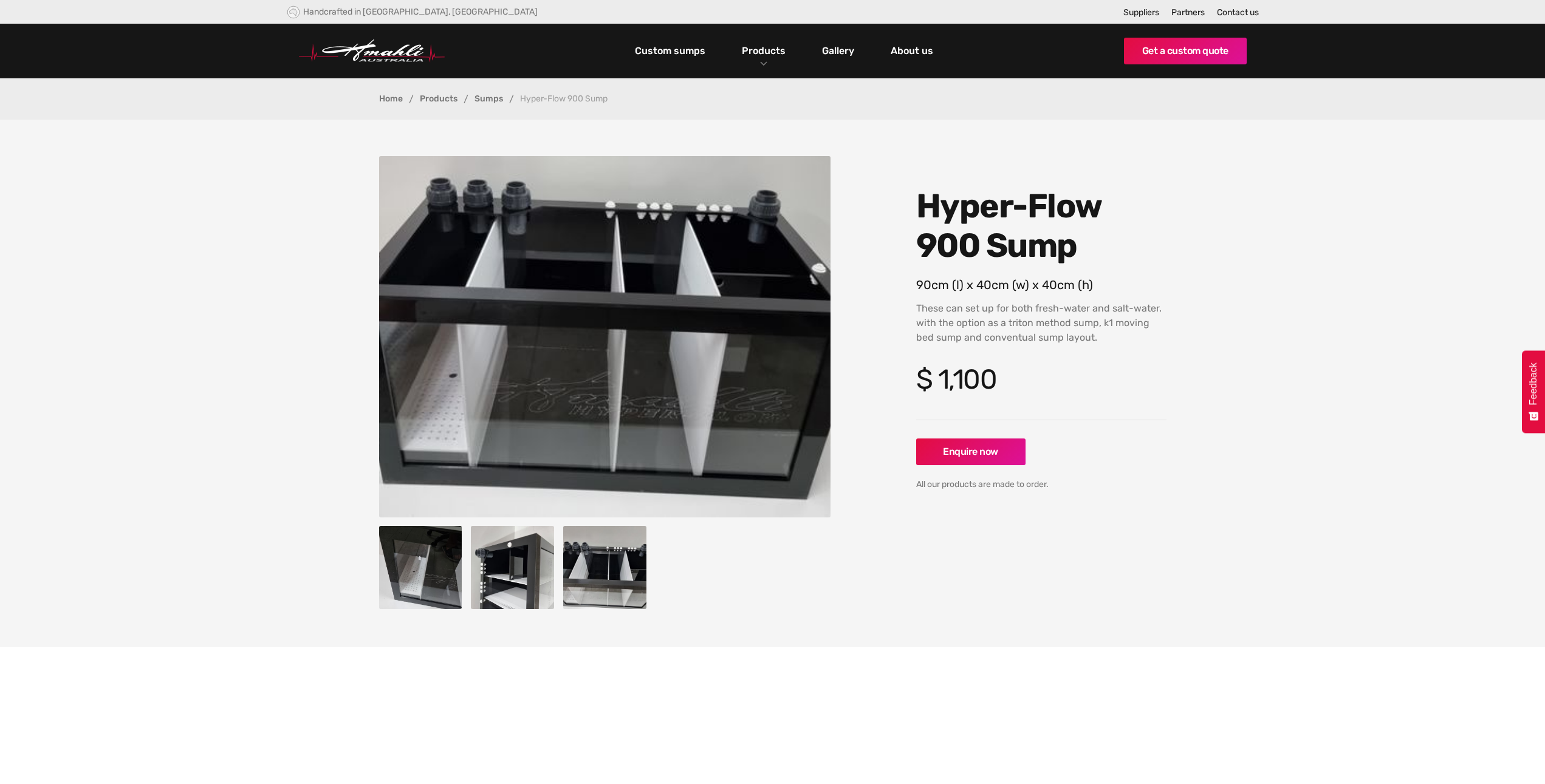
click at [411, 559] on img "open lightbox" at bounding box center [420, 567] width 83 height 83
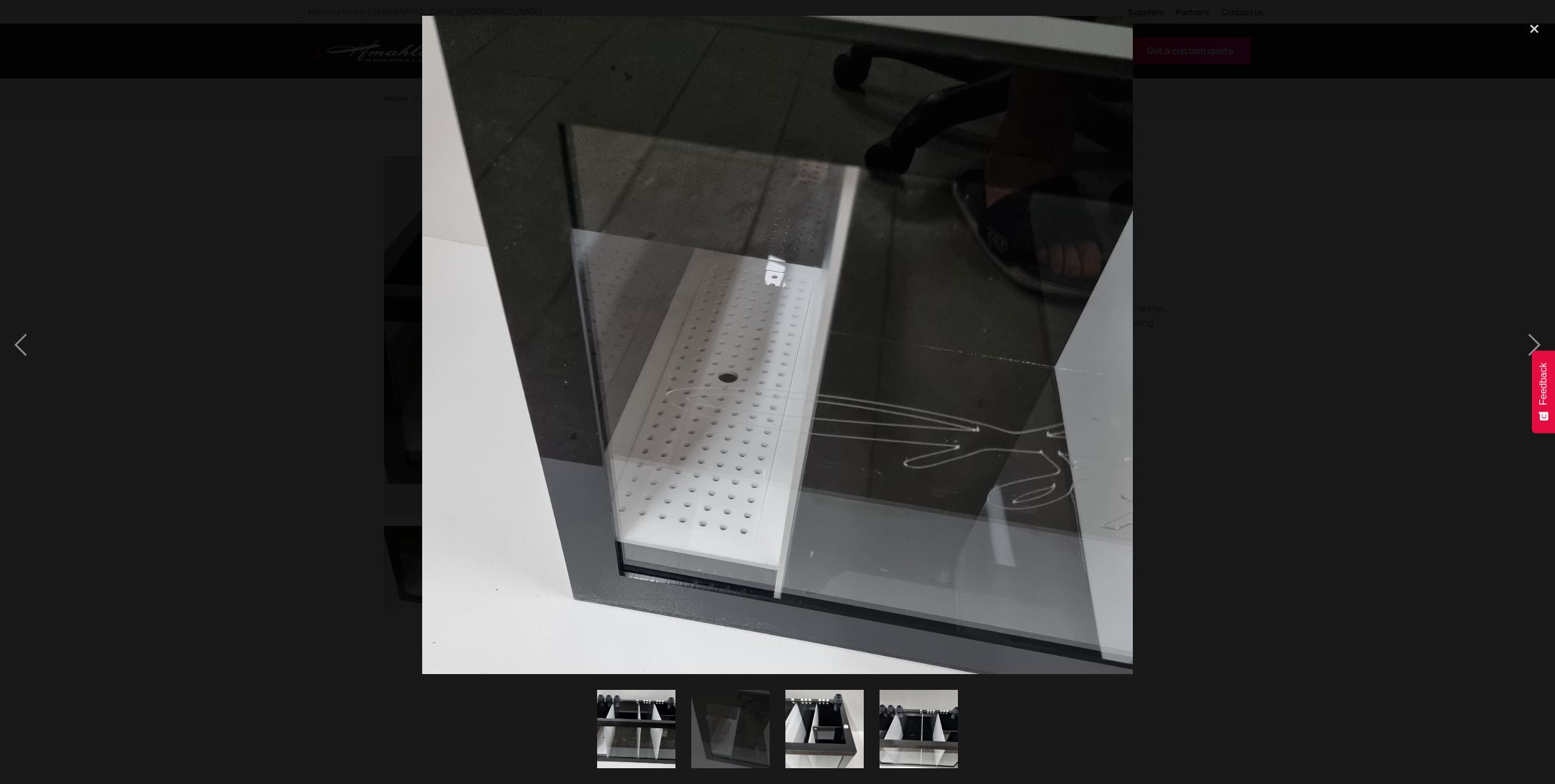
click at [731, 743] on img "show item 2 of 4" at bounding box center [730, 729] width 84 height 79
click at [827, 740] on img "show item 3 of 4" at bounding box center [825, 729] width 79 height 105
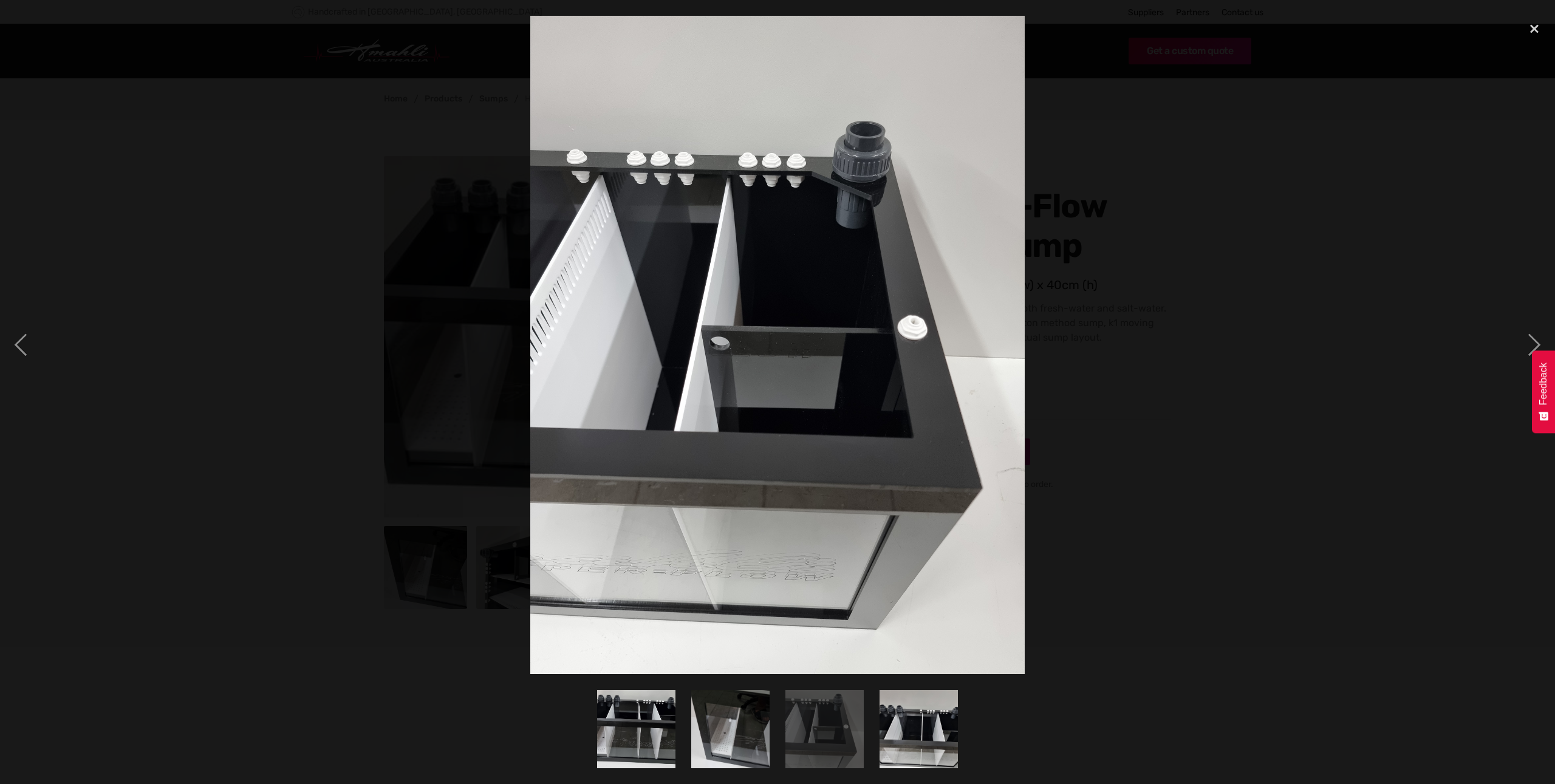
click at [932, 731] on img "show item 4 of 4" at bounding box center [919, 729] width 105 height 79
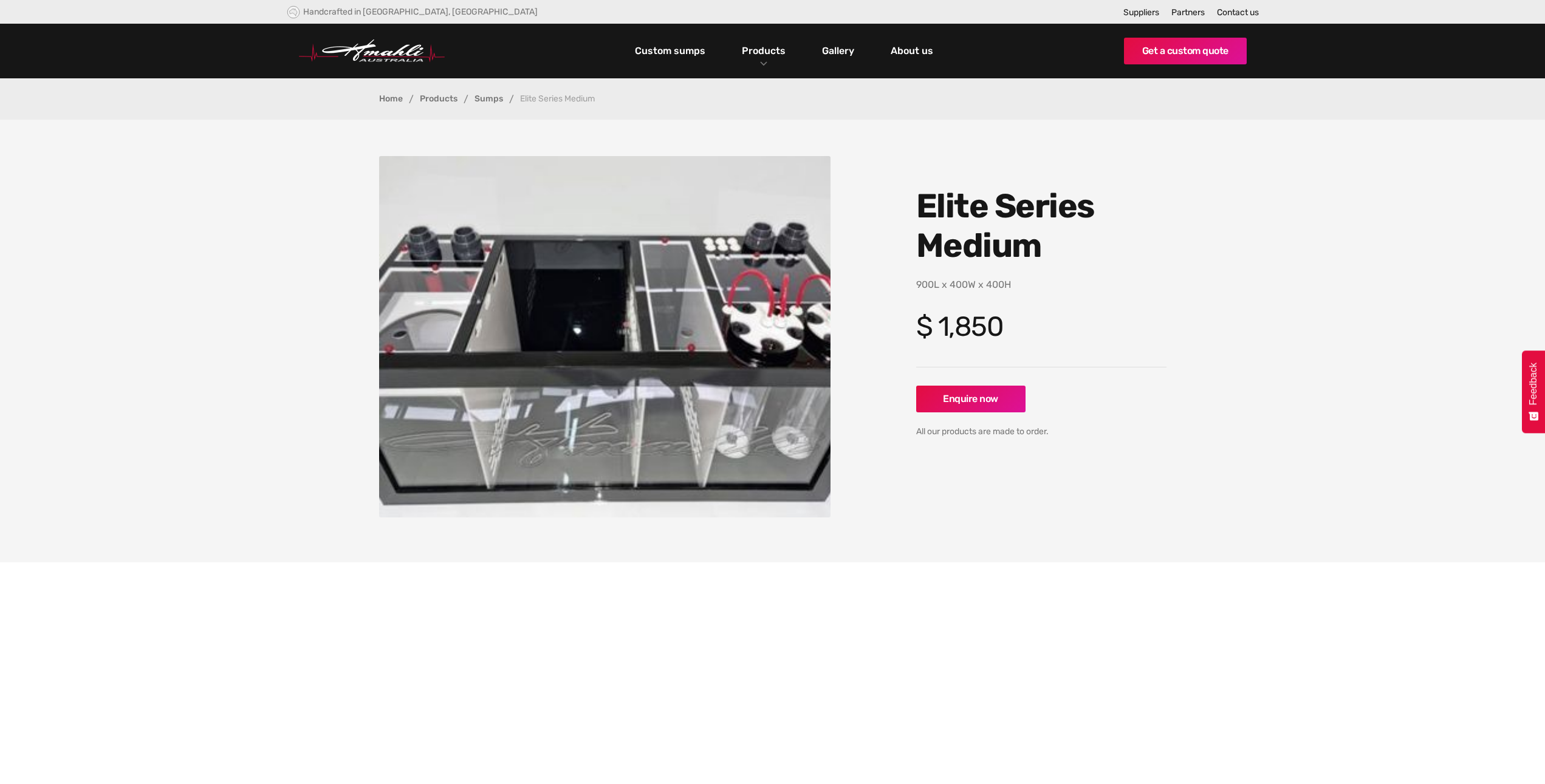
click at [766, 439] on img "open lightbox" at bounding box center [604, 337] width 452 height 361
